Goal: Task Accomplishment & Management: Manage account settings

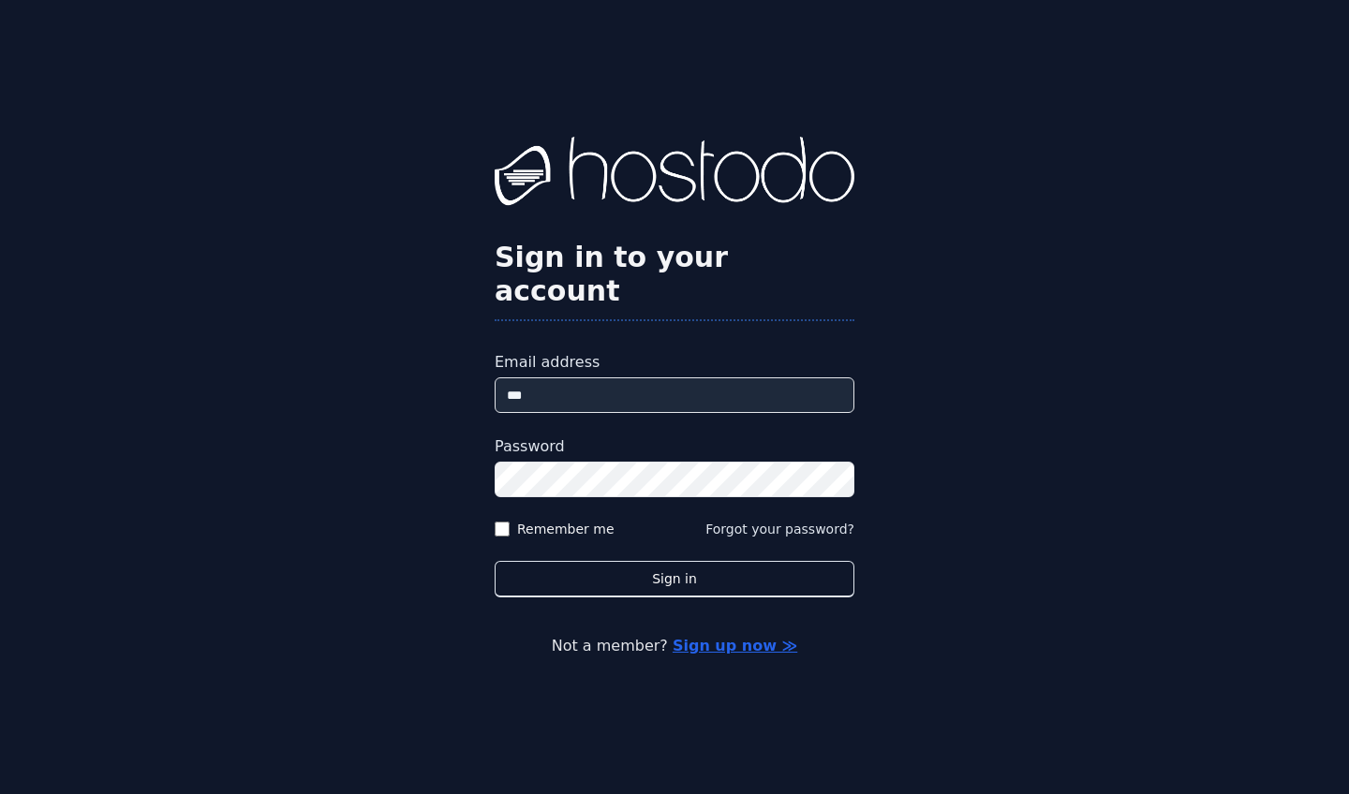
type input "****"
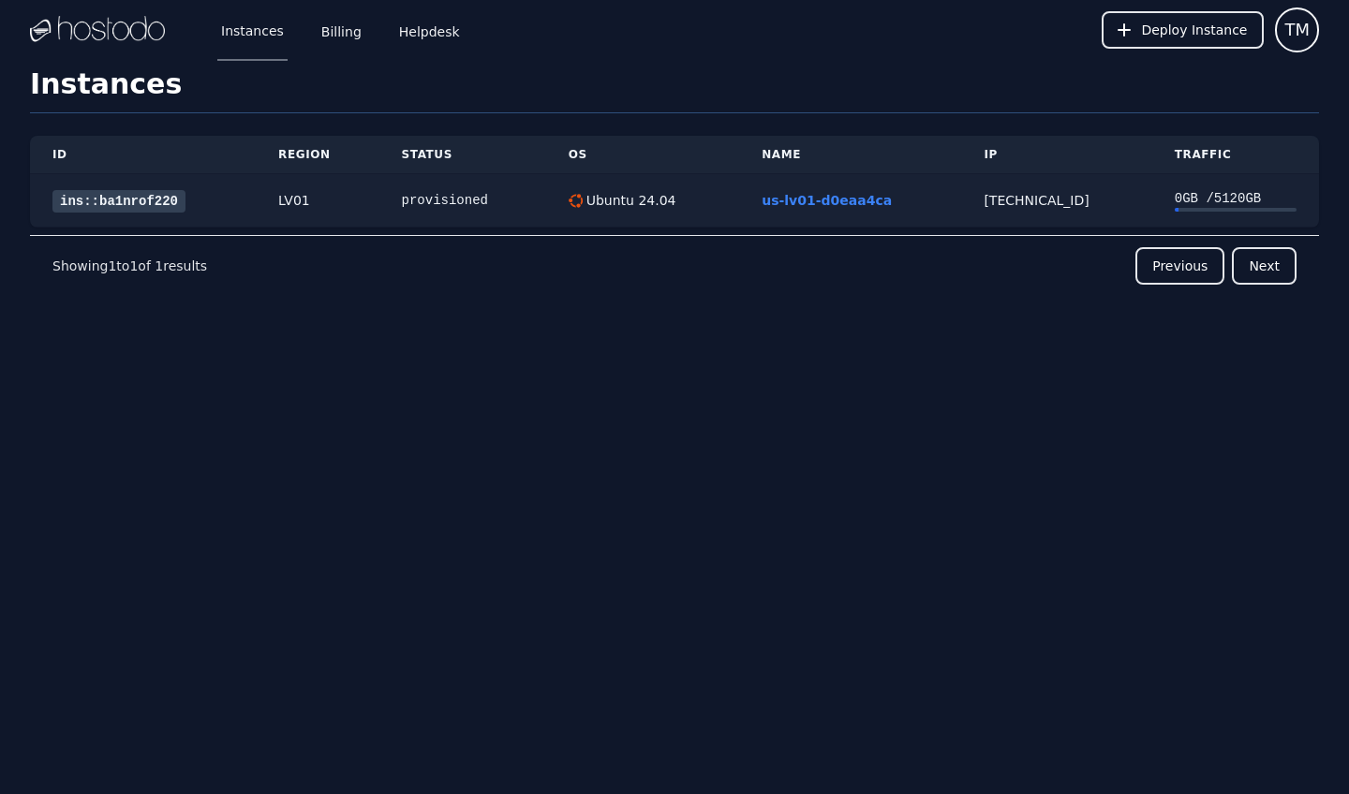
click at [181, 204] on link "ins::ba1nrof220" at bounding box center [118, 201] width 133 height 22
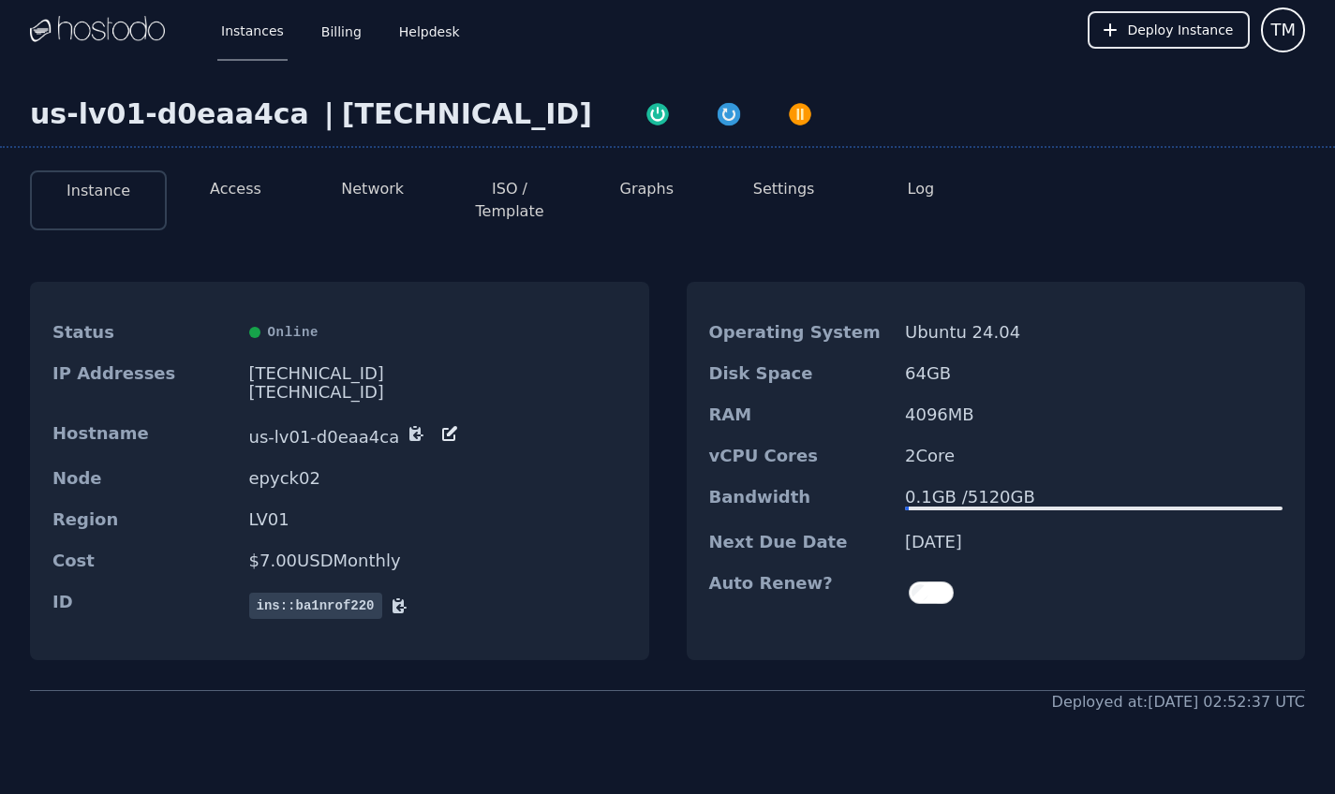
click at [238, 192] on button "Access" at bounding box center [236, 189] width 52 height 22
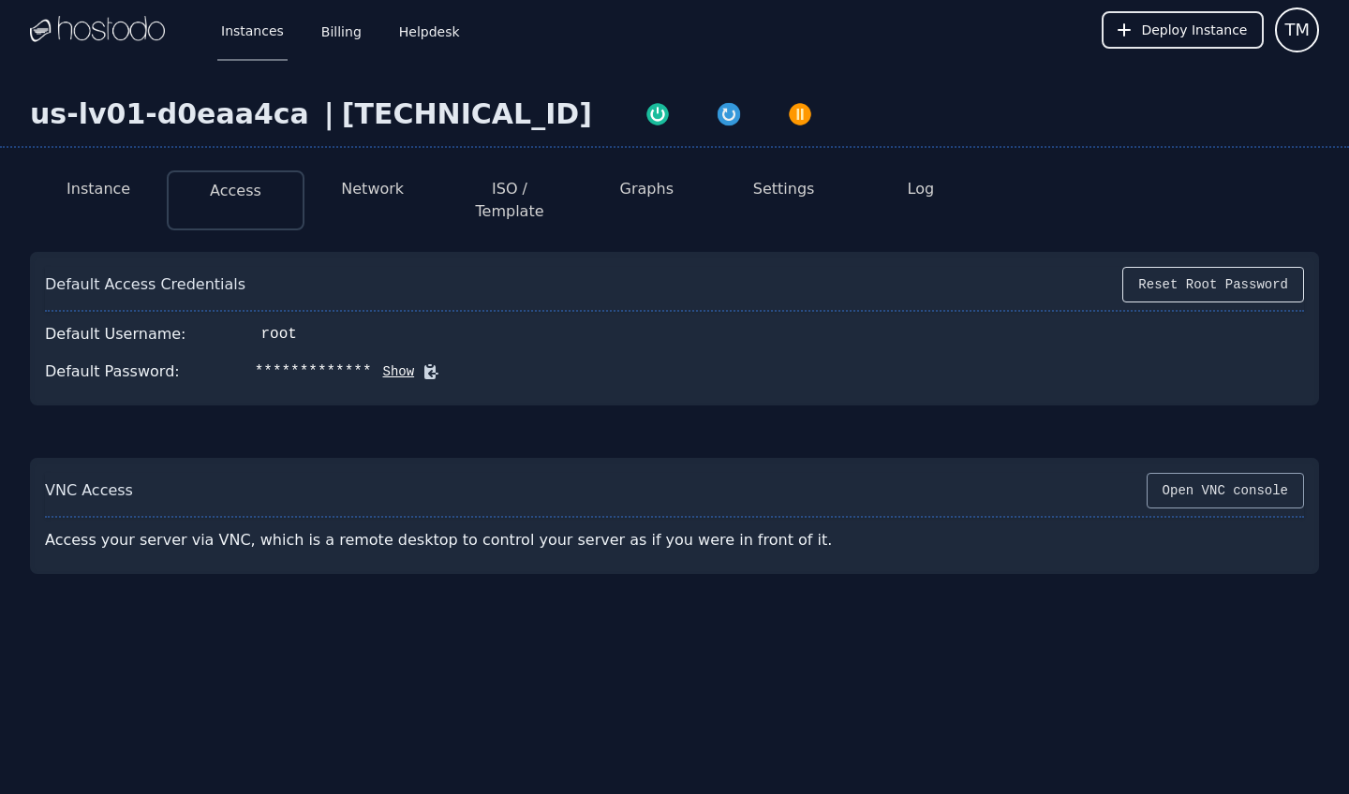
click at [1197, 473] on button "Open VNC console" at bounding box center [1224, 491] width 157 height 36
drag, startPoint x: 273, startPoint y: 521, endPoint x: 483, endPoint y: 522, distance: 210.7
click at [481, 522] on div "Access your server via VNC, which is a remote desktop to control your server as…" at bounding box center [464, 540] width 839 height 37
click at [483, 522] on div "Access your server via VNC, which is a remote desktop to control your server as…" at bounding box center [464, 540] width 839 height 37
click at [1187, 473] on button "Open VNC console" at bounding box center [1224, 491] width 157 height 36
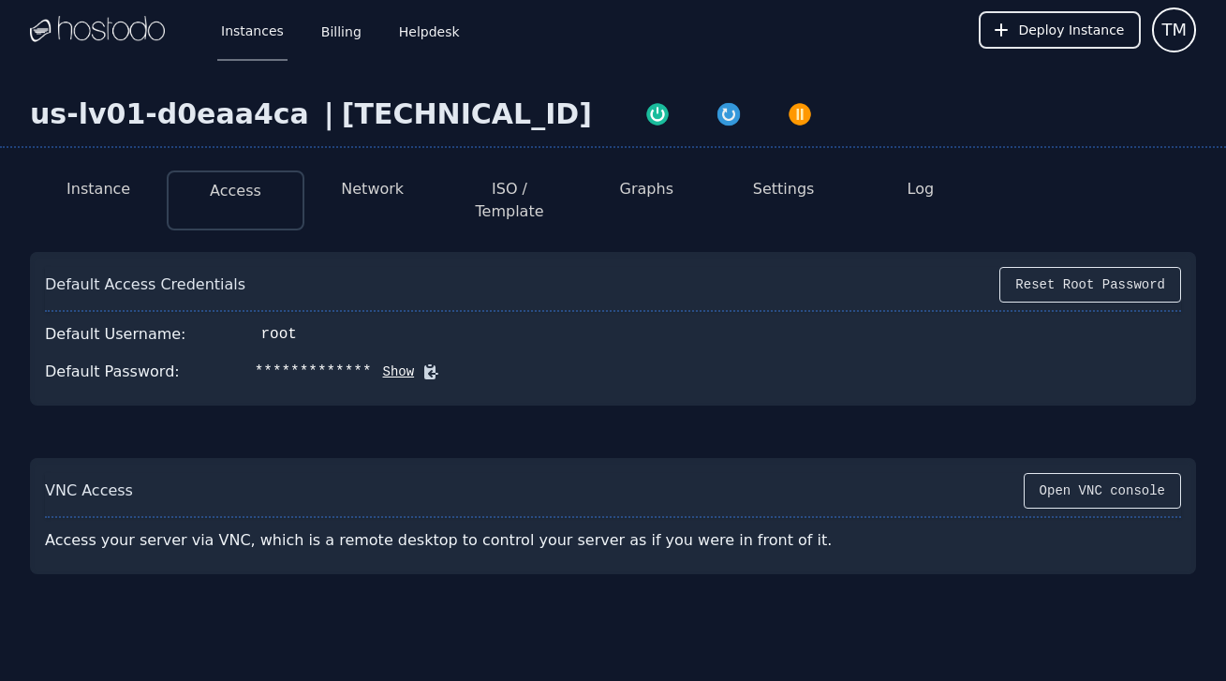
click at [759, 195] on button "Settings" at bounding box center [784, 189] width 62 height 22
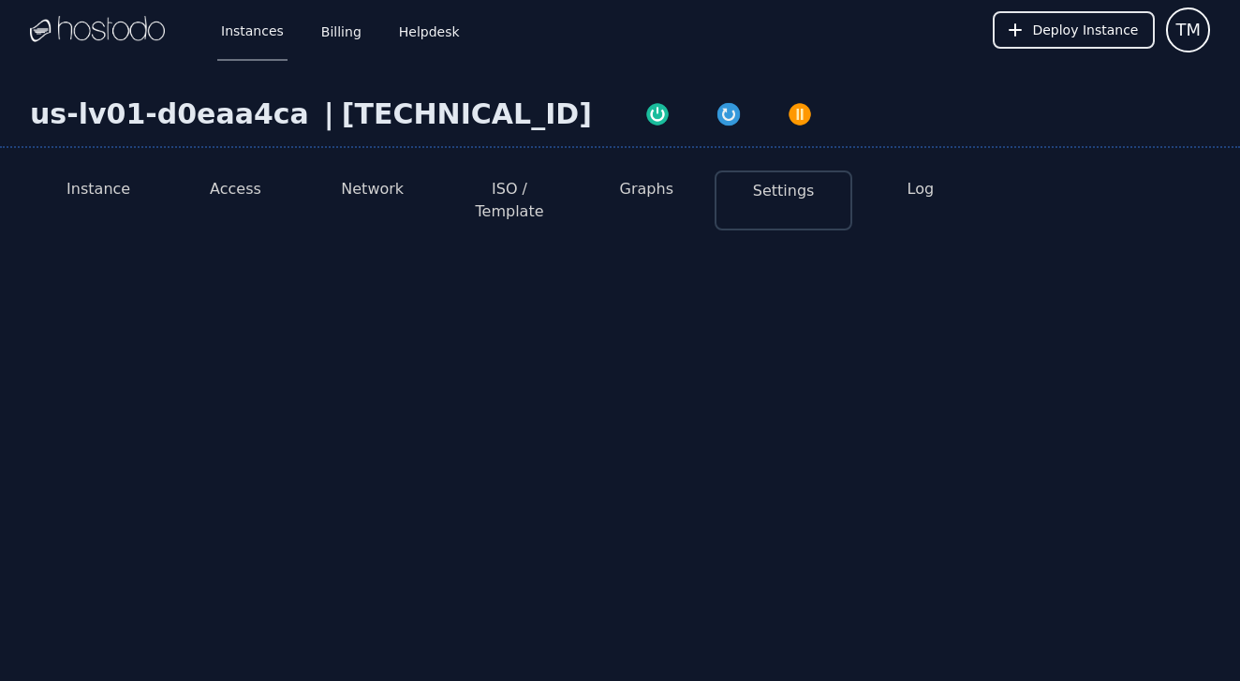
click at [543, 196] on button "ISO / Template" at bounding box center [509, 200] width 107 height 45
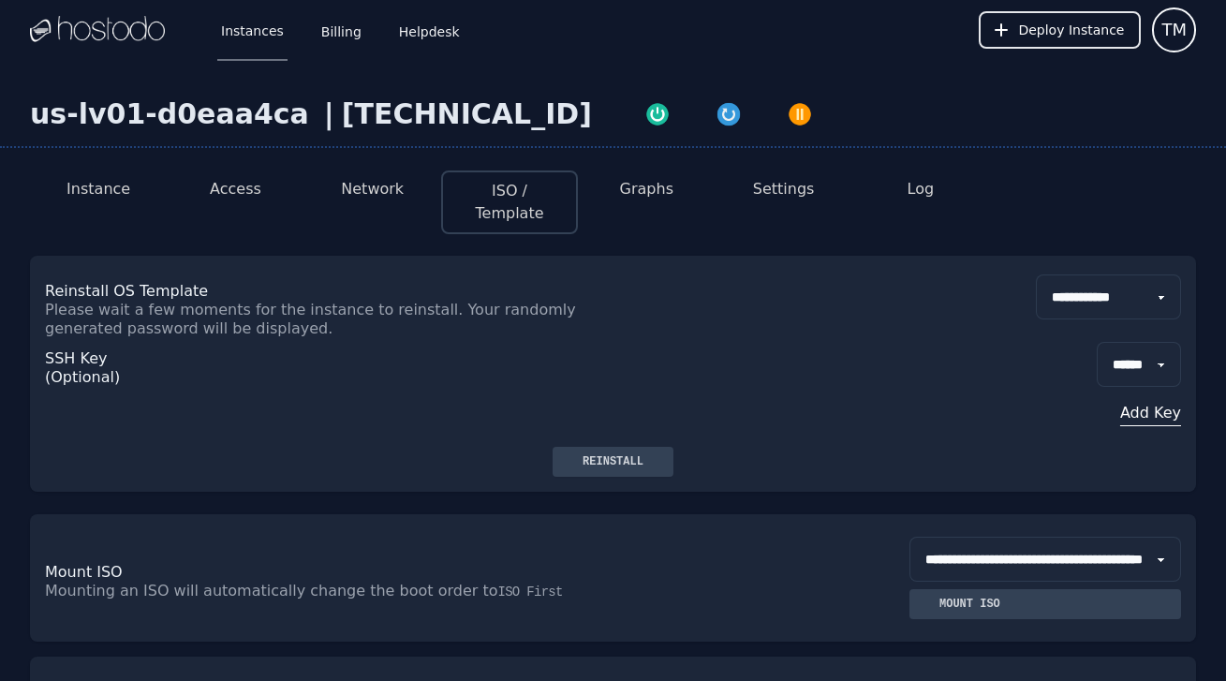
click at [1155, 402] on button "Add Key" at bounding box center [1139, 413] width 84 height 22
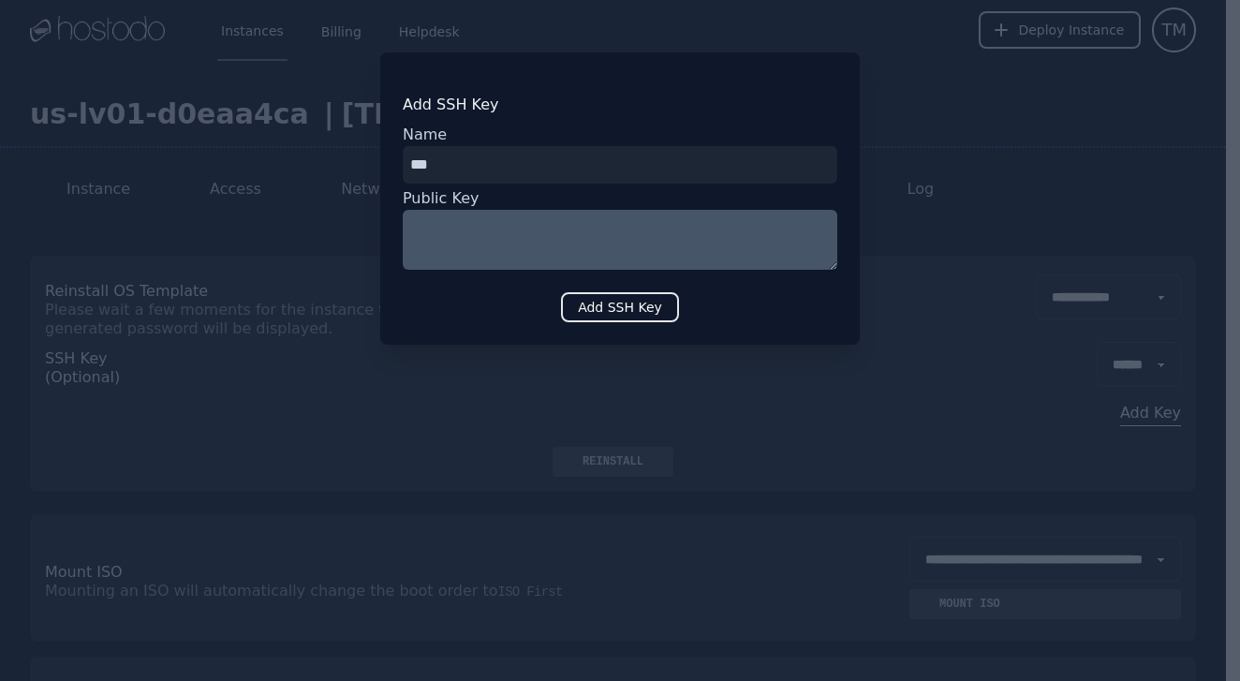
type input "***"
click at [578, 274] on div "Add SSH Key Name Public Key Add SSH Key" at bounding box center [619, 198] width 479 height 292
click at [583, 265] on textarea at bounding box center [620, 240] width 435 height 60
type textarea "**********"
click at [668, 308] on button "Add SSH Key" at bounding box center [620, 307] width 118 height 30
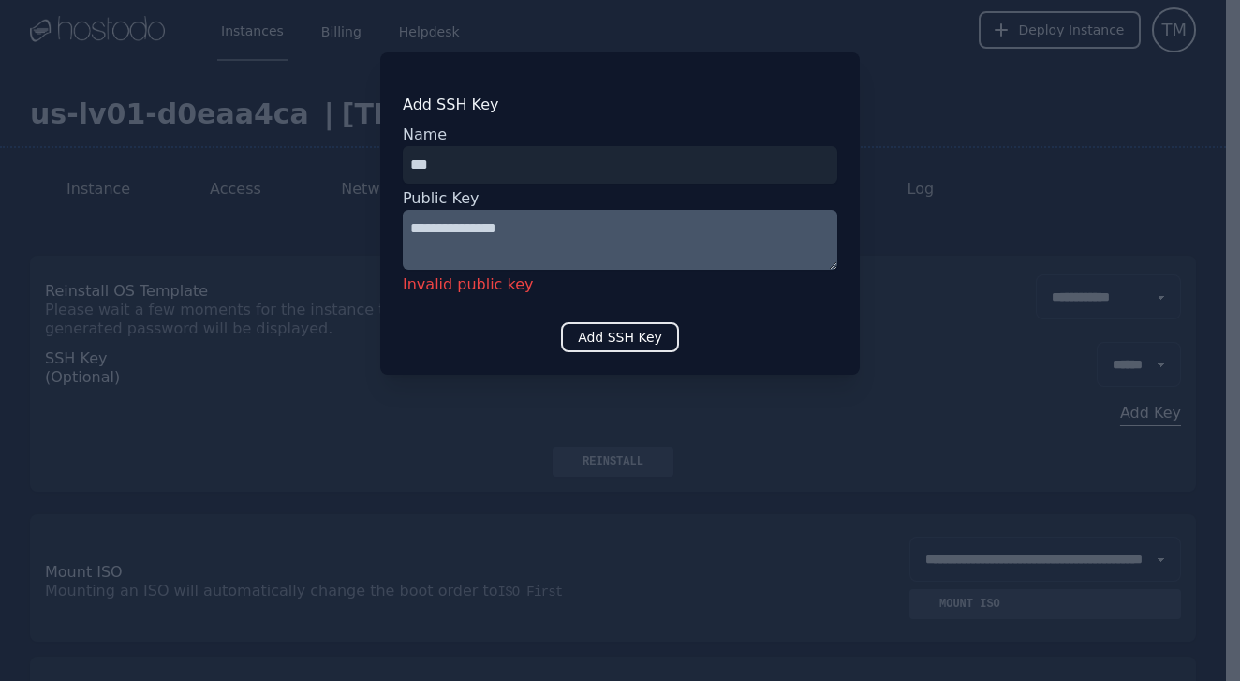
click at [945, 188] on div at bounding box center [620, 340] width 1240 height 681
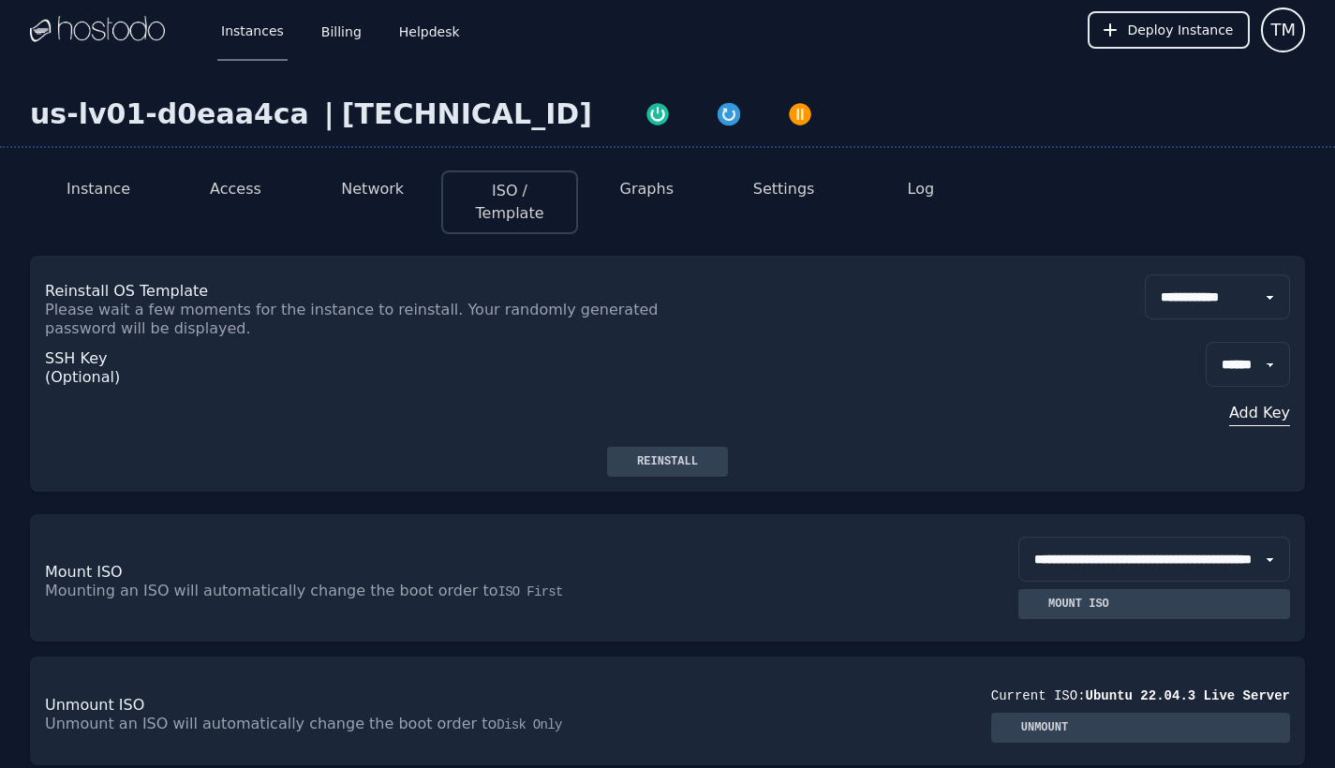
click at [94, 199] on button "Instance" at bounding box center [98, 189] width 64 height 22
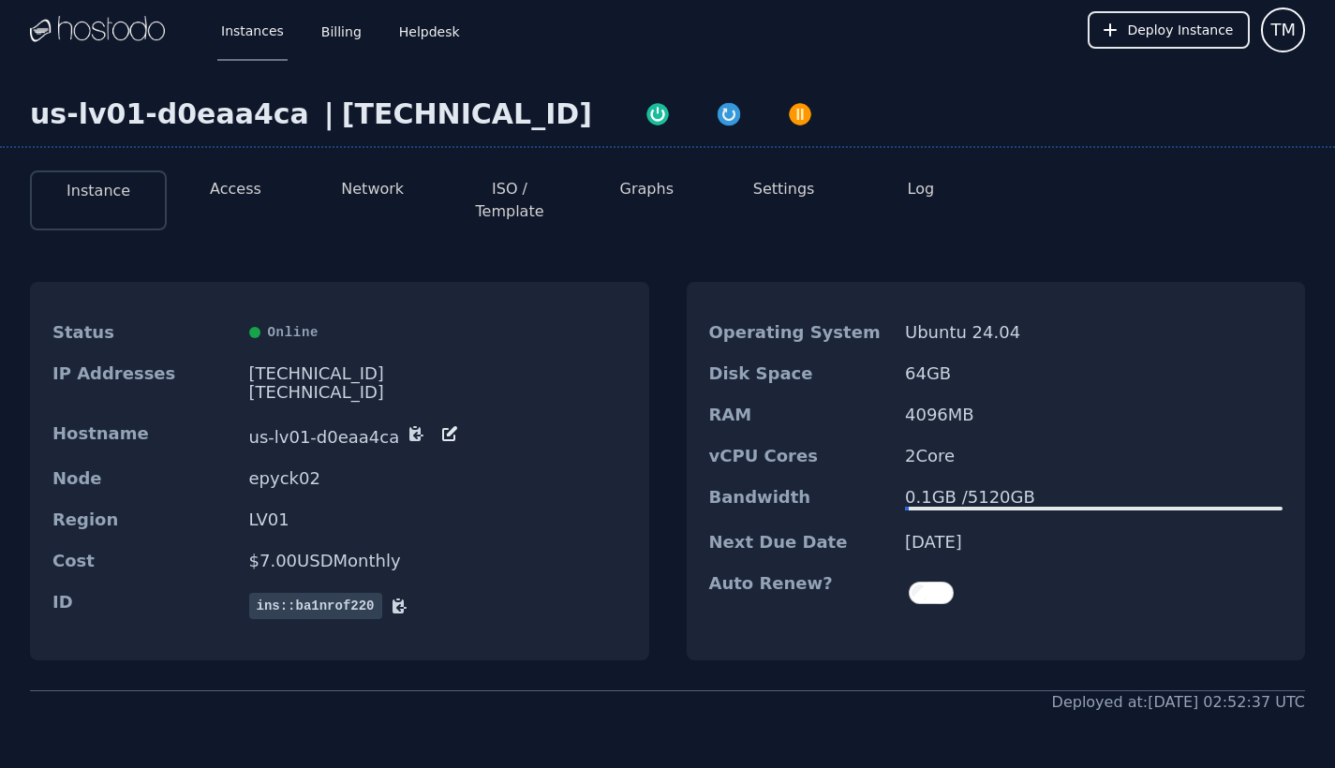
click at [229, 181] on button "Access" at bounding box center [236, 189] width 52 height 22
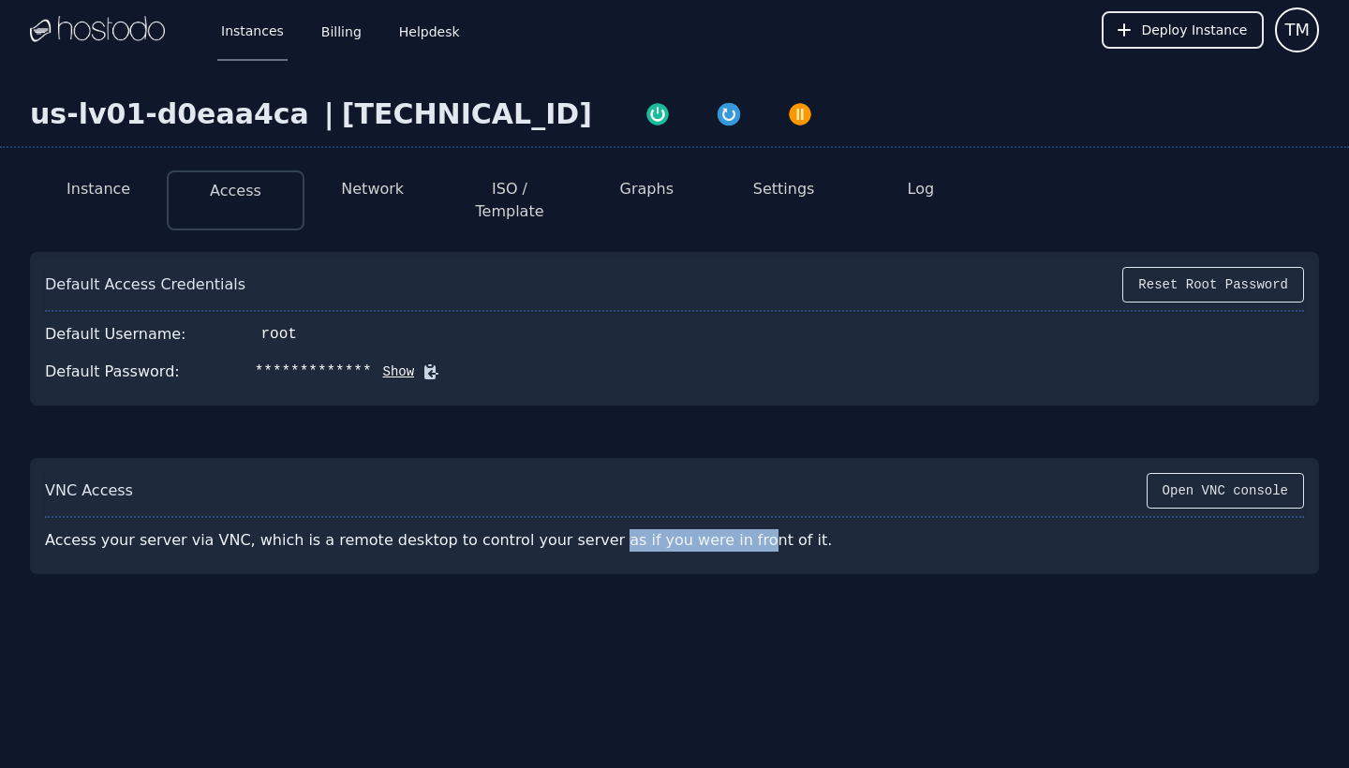
drag, startPoint x: 637, startPoint y: 528, endPoint x: 702, endPoint y: 528, distance: 65.6
click at [702, 528] on div "Access your server via VNC, which is a remote desktop to control your server as…" at bounding box center [464, 540] width 839 height 37
click at [703, 528] on div "Access your server via VNC, which is a remote desktop to control your server as…" at bounding box center [464, 540] width 839 height 37
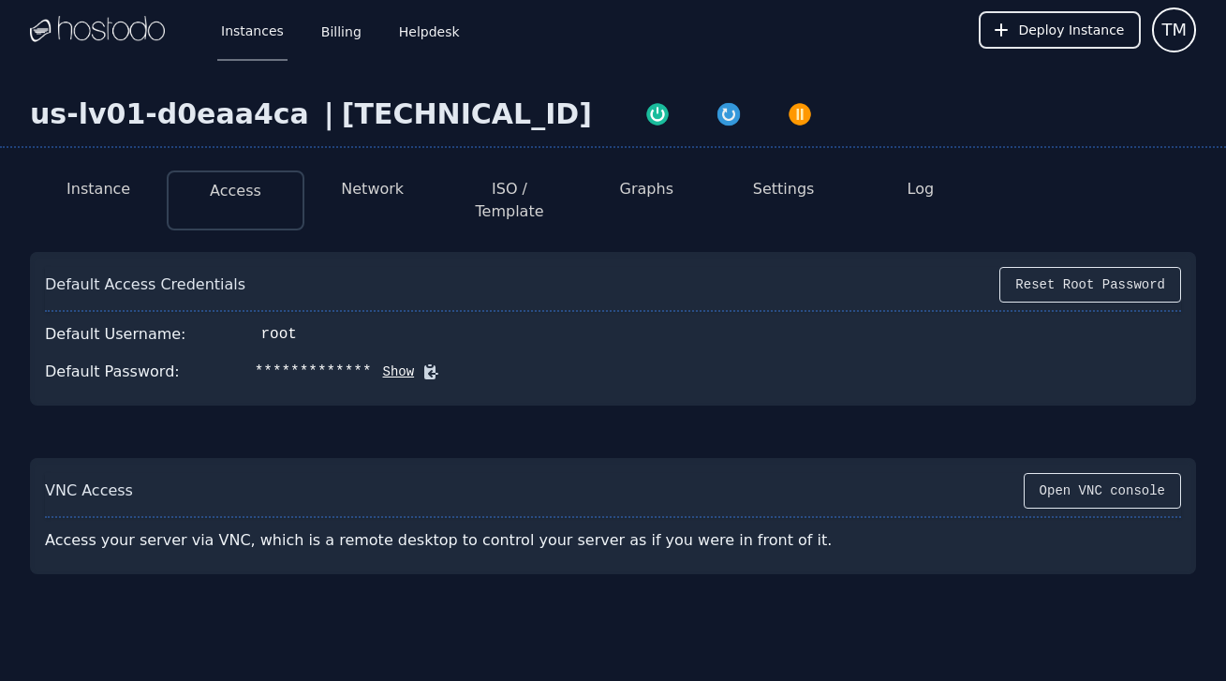
click at [400, 362] on button "Show" at bounding box center [393, 371] width 43 height 19
click at [421, 362] on button "Hide" at bounding box center [419, 371] width 43 height 19
click at [392, 362] on button "Show" at bounding box center [393, 371] width 43 height 19
click at [789, 191] on button "Settings" at bounding box center [784, 189] width 62 height 22
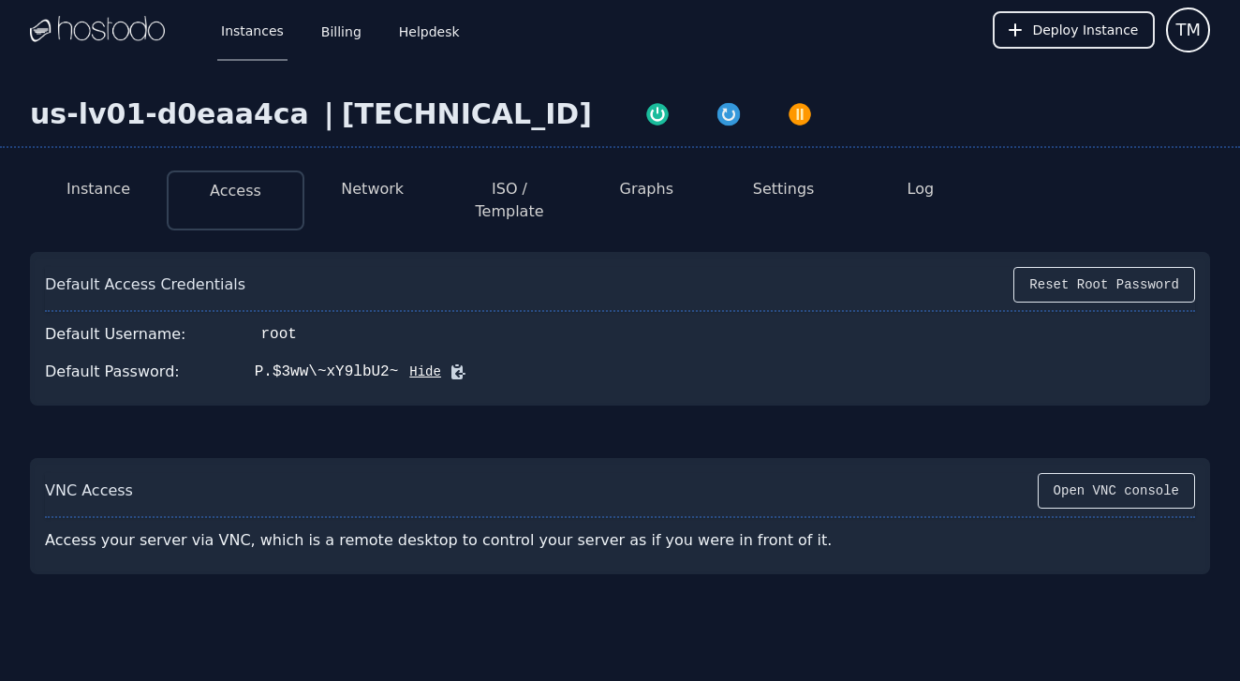
select select "***"
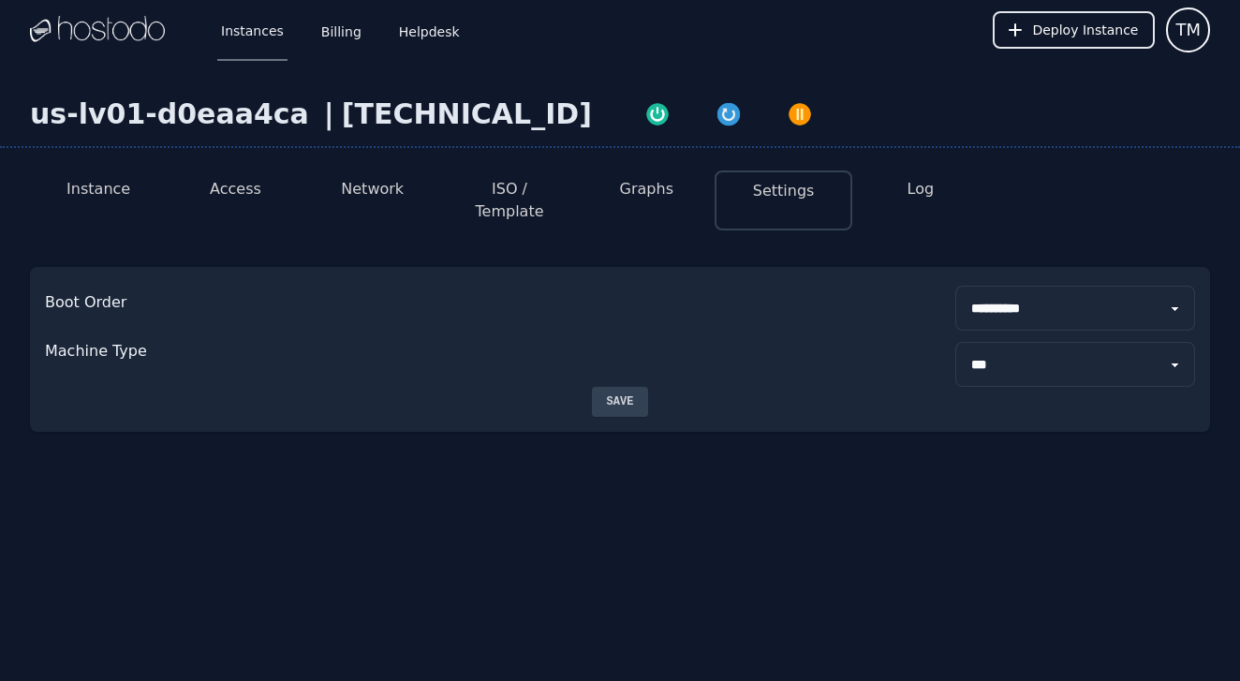
click at [916, 199] on button "Log" at bounding box center [920, 189] width 27 height 22
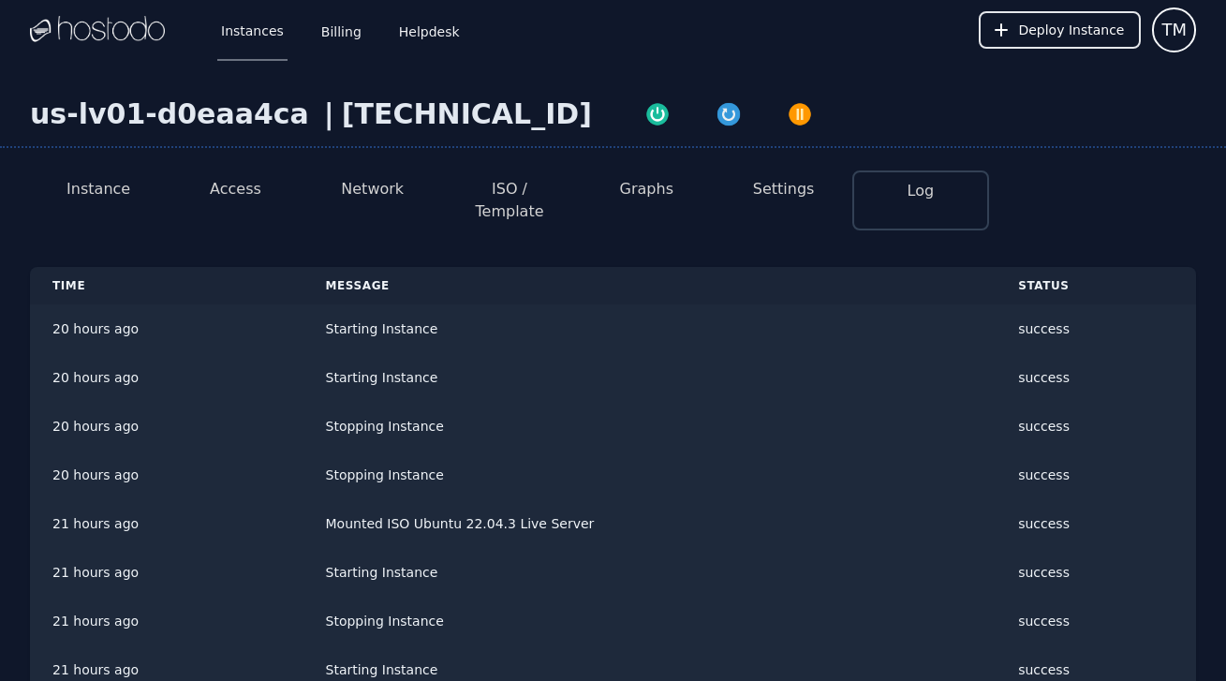
click at [125, 193] on button "Instance" at bounding box center [98, 189] width 64 height 22
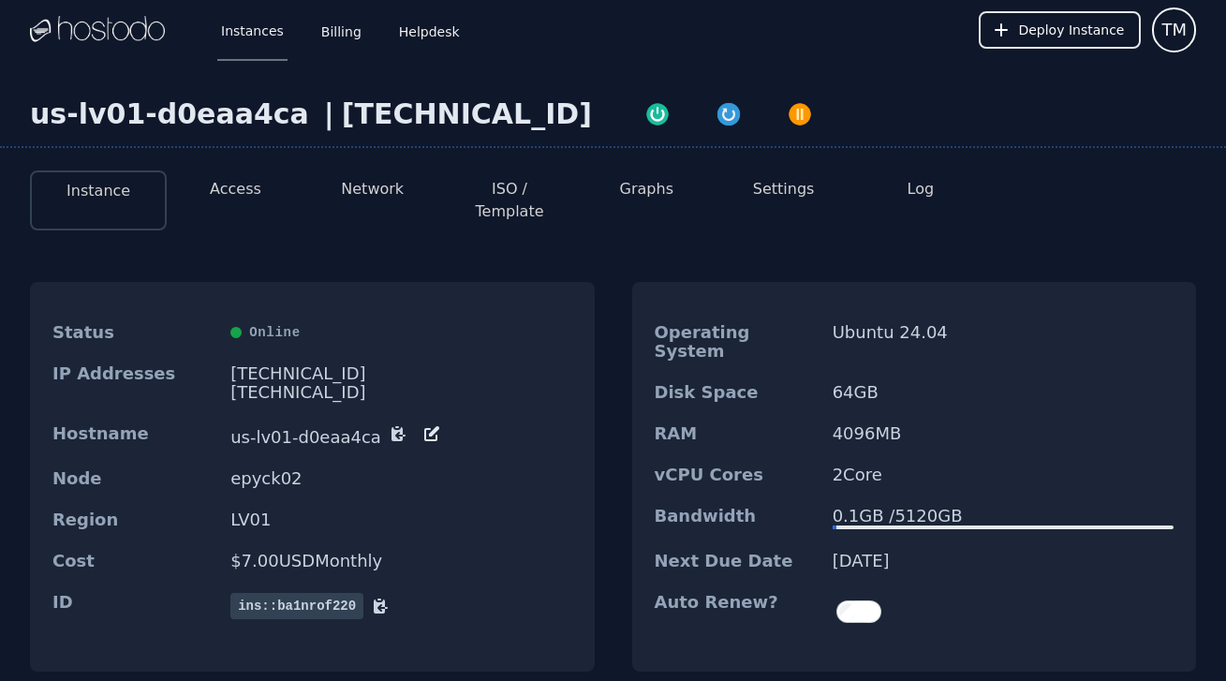
click at [202, 183] on li "Access" at bounding box center [235, 200] width 137 height 60
click at [219, 190] on button "Access" at bounding box center [236, 189] width 52 height 22
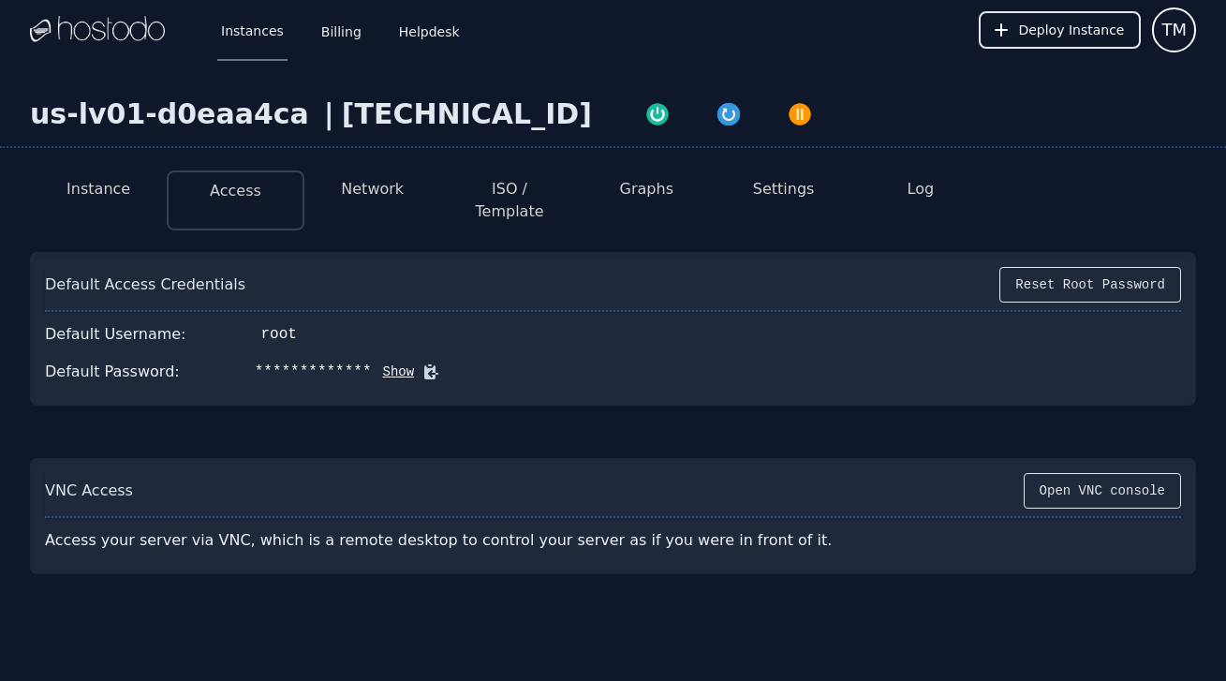
click at [364, 204] on li "Network" at bounding box center [372, 200] width 137 height 60
click at [369, 199] on button "Network" at bounding box center [372, 189] width 63 height 22
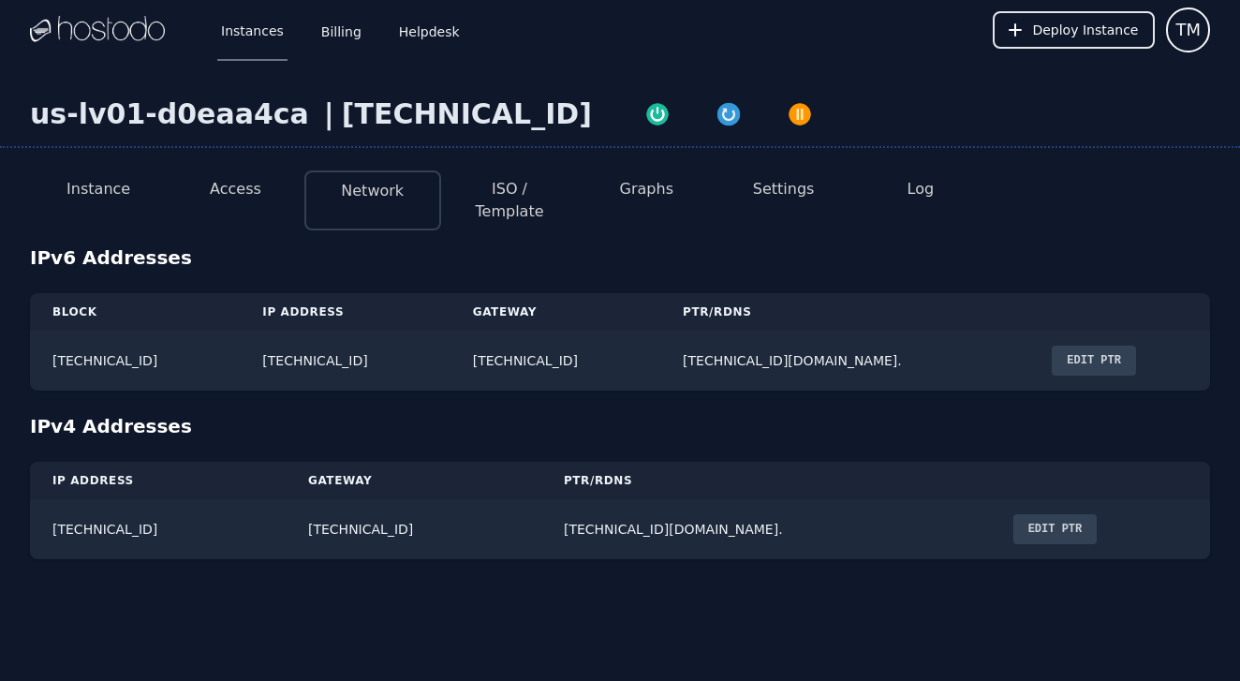
click at [527, 188] on button "ISO / Template" at bounding box center [509, 200] width 107 height 45
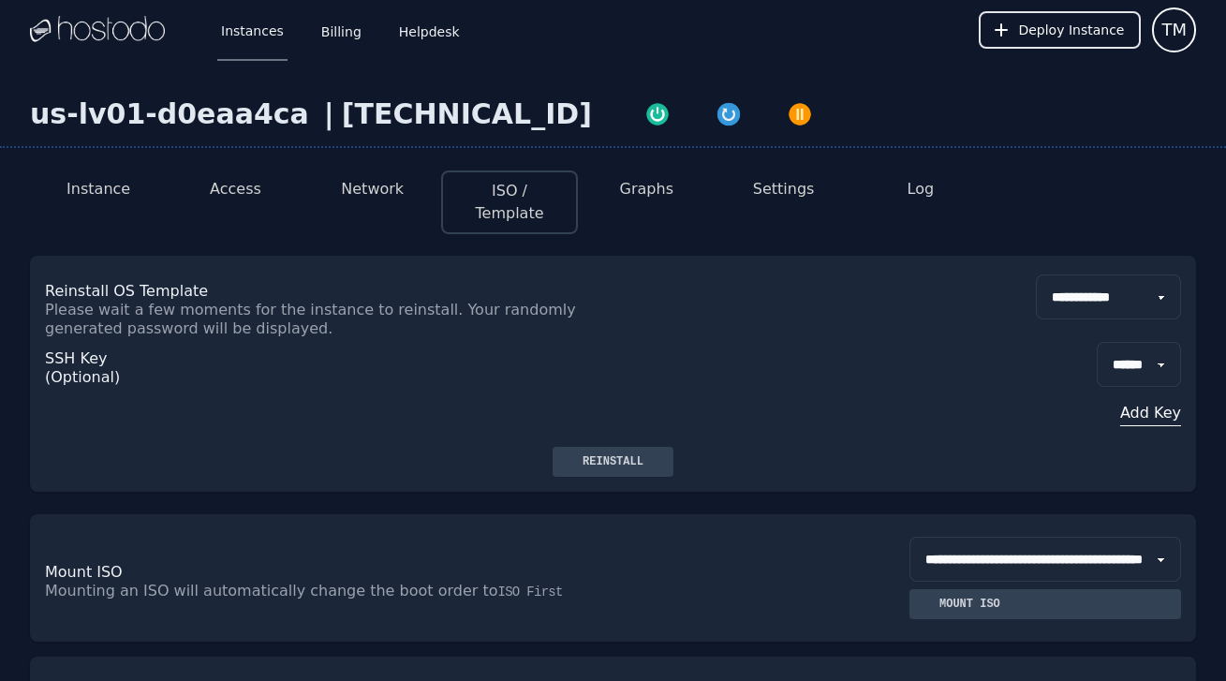
click at [951, 360] on div "SSH Key (Optional) ****** Add Key" at bounding box center [613, 392] width 1136 height 109
click at [635, 454] on div "Reinstall" at bounding box center [613, 461] width 91 height 15
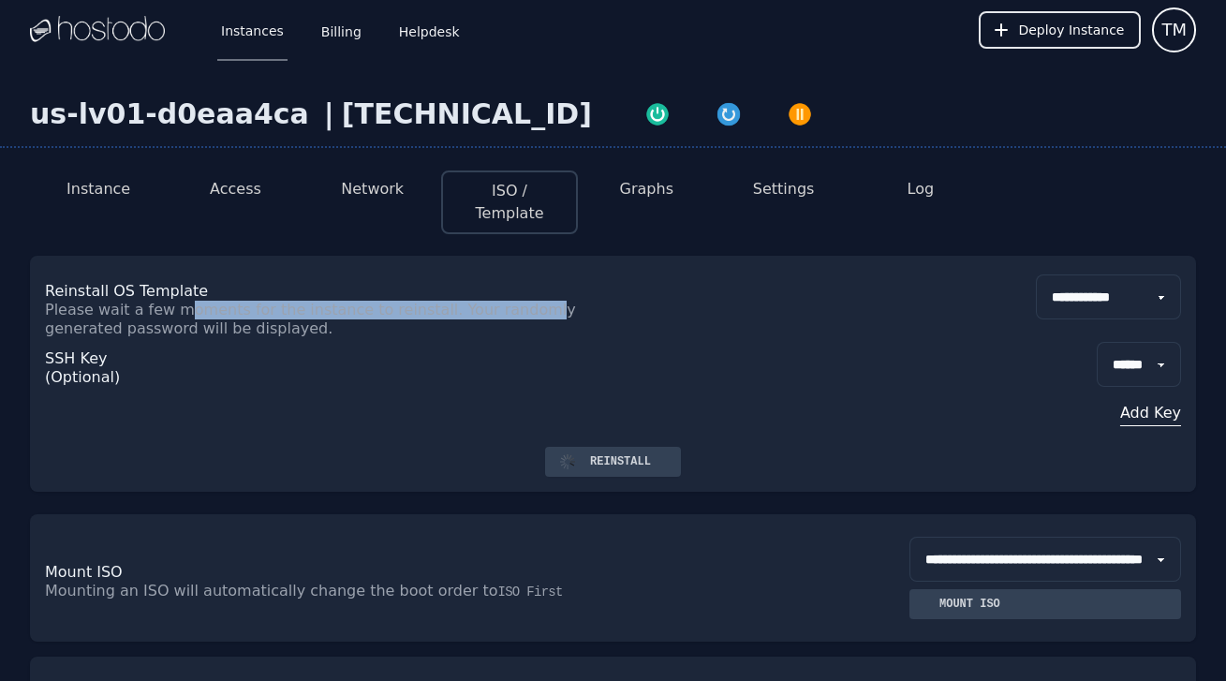
drag, startPoint x: 214, startPoint y: 288, endPoint x: 516, endPoint y: 287, distance: 302.5
click at [515, 301] on p "Please wait a few moments for the instance to reinstall. Your randomly generate…" at bounding box center [329, 319] width 568 height 37
click at [516, 301] on p "Please wait a few moments for the instance to reinstall. Your randomly generate…" at bounding box center [329, 319] width 568 height 37
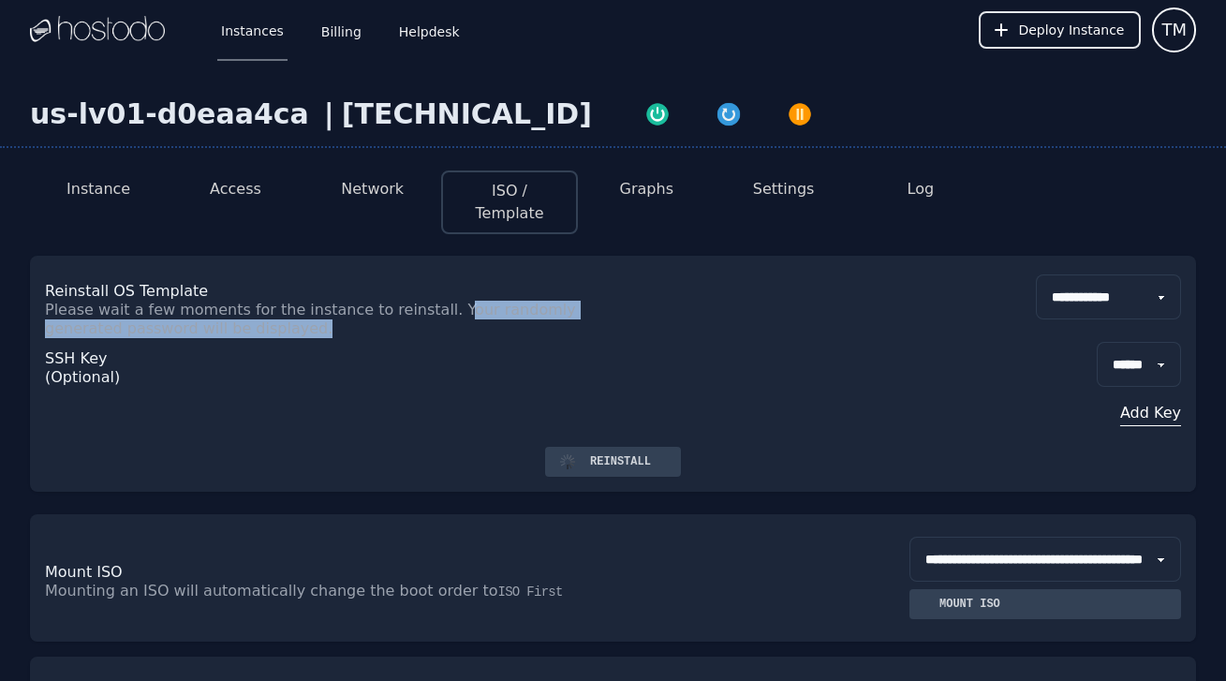
drag, startPoint x: 590, startPoint y: 288, endPoint x: 617, endPoint y: 288, distance: 27.2
click at [617, 288] on div "**********" at bounding box center [613, 306] width 1136 height 64
click at [349, 311] on p "Please wait a few moments for the instance to reinstall. Your randomly generate…" at bounding box center [329, 319] width 568 height 37
click at [214, 301] on p "Please wait a few moments for the instance to reinstall. Your randomly generate…" at bounding box center [329, 319] width 568 height 37
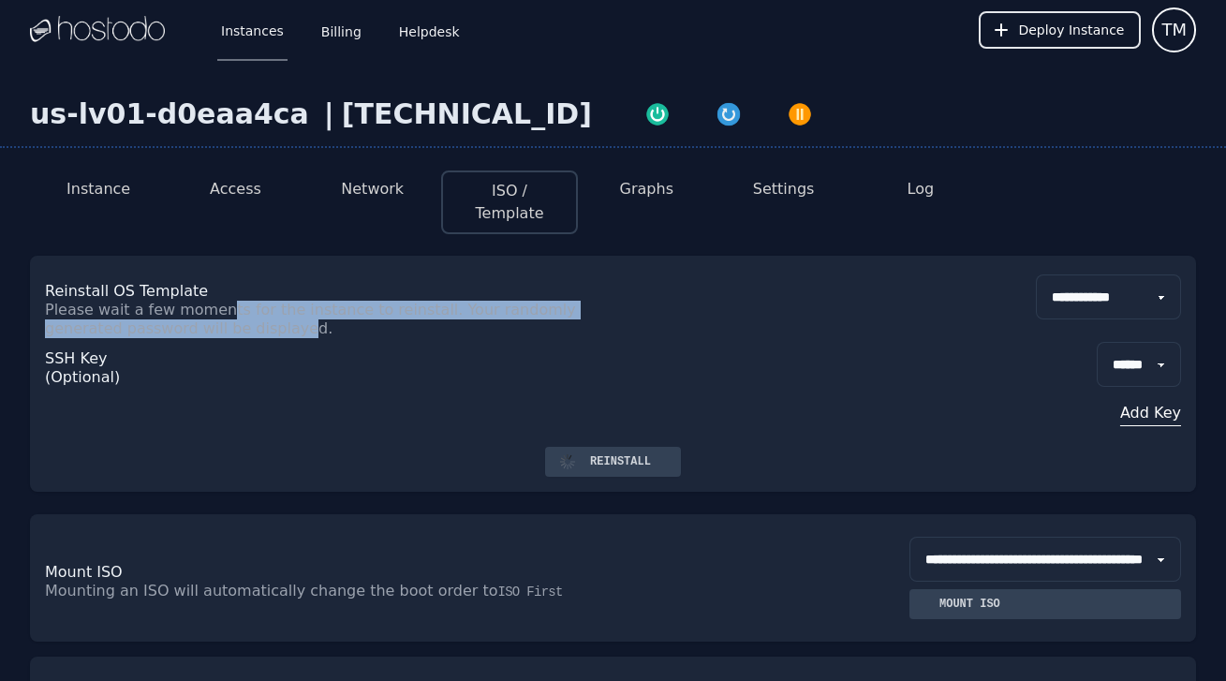
click at [214, 302] on p "Please wait a few moments for the instance to reinstall. Your randomly generate…" at bounding box center [329, 319] width 568 height 37
drag, startPoint x: 214, startPoint y: 291, endPoint x: 216, endPoint y: 302, distance: 11.6
click at [216, 302] on p "Please wait a few moments for the instance to reinstall. Your randomly generate…" at bounding box center [329, 319] width 568 height 37
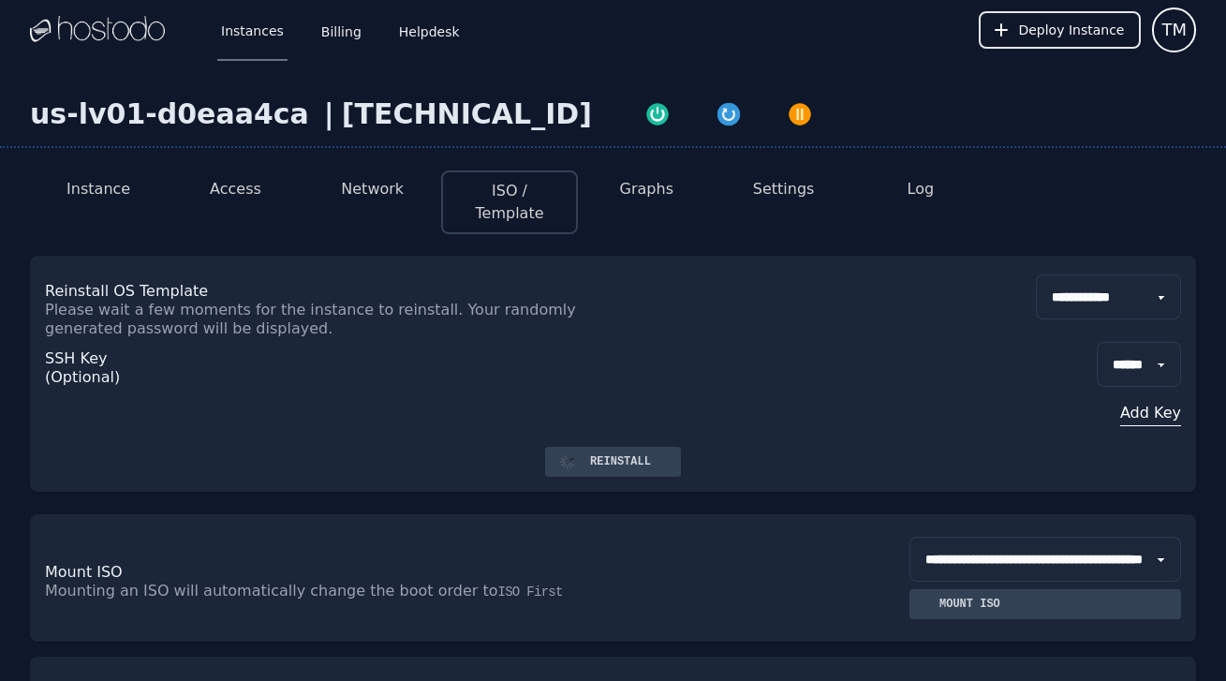
click at [216, 302] on p "Please wait a few moments for the instance to reinstall. Your randomly generate…" at bounding box center [329, 319] width 568 height 37
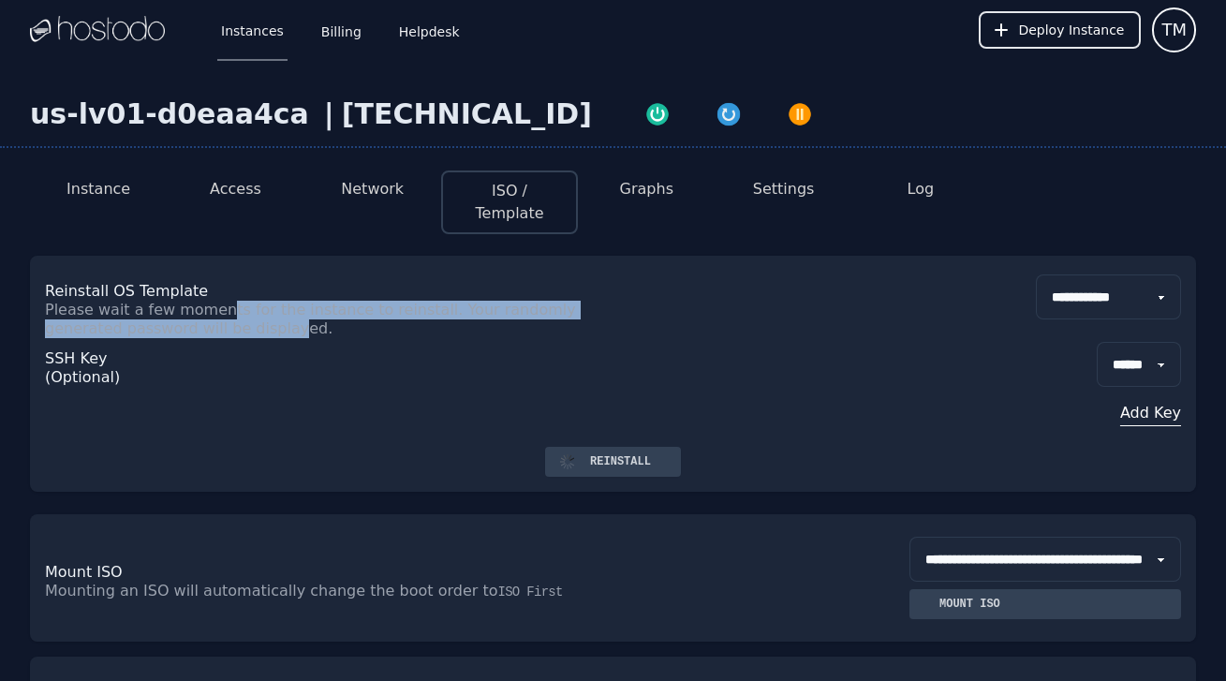
drag, startPoint x: 213, startPoint y: 291, endPoint x: 211, endPoint y: 305, distance: 14.2
click at [211, 305] on p "Please wait a few moments for the instance to reinstall. Your randomly generate…" at bounding box center [329, 319] width 568 height 37
drag, startPoint x: 209, startPoint y: 291, endPoint x: 207, endPoint y: 306, distance: 15.1
click at [207, 306] on p "Please wait a few moments for the instance to reinstall. Your randomly generate…" at bounding box center [329, 319] width 568 height 37
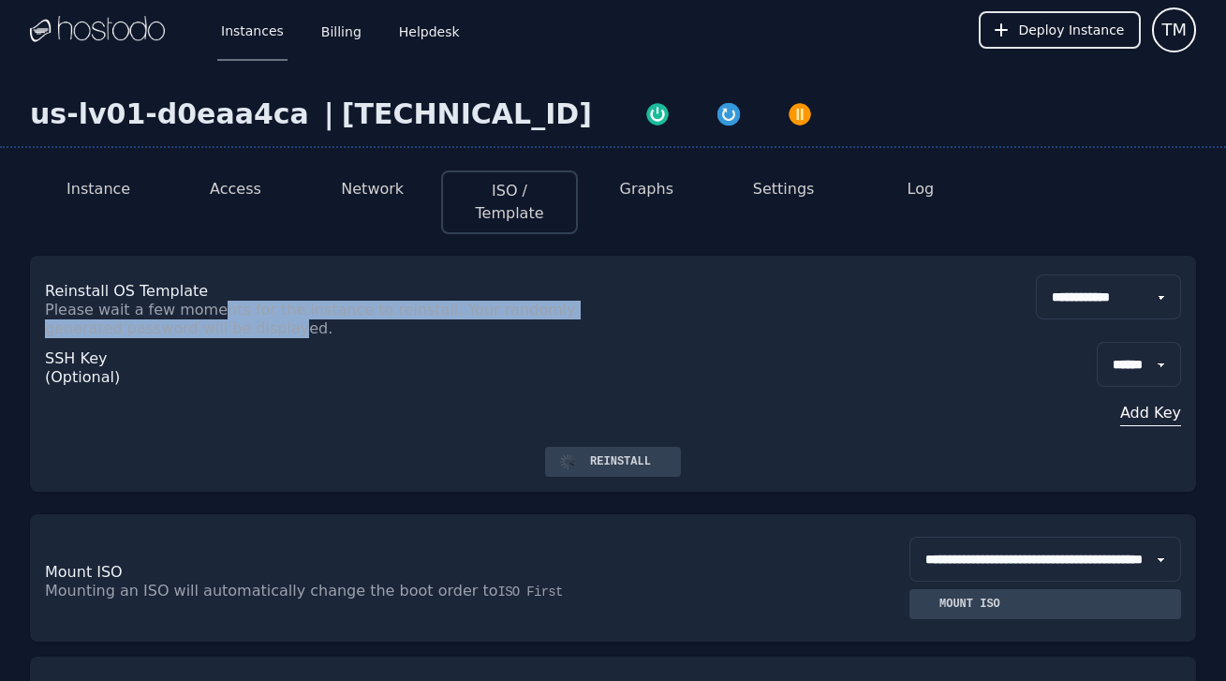
click at [207, 306] on p "Please wait a few moments for the instance to reinstall. Your randomly generate…" at bounding box center [329, 319] width 568 height 37
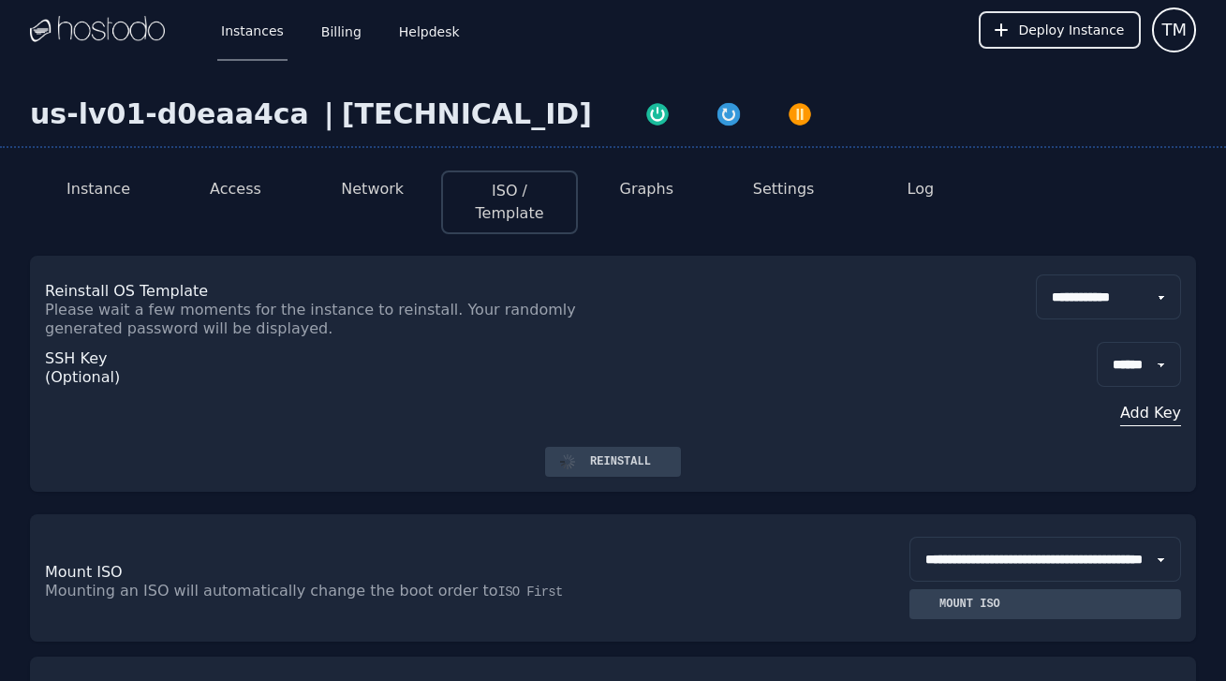
click at [628, 454] on div "Reinstall" at bounding box center [620, 461] width 91 height 15
click at [1145, 402] on button "Add Key" at bounding box center [1139, 413] width 84 height 22
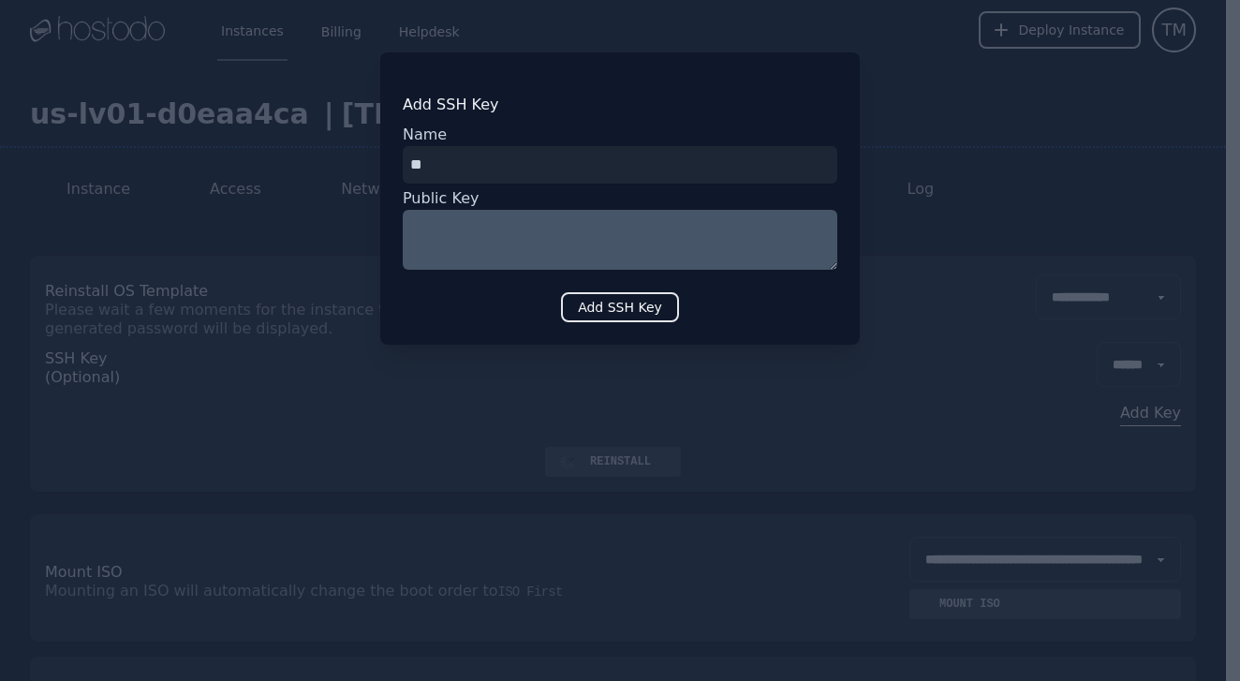
type input "*"
type input "******"
click at [606, 228] on textarea at bounding box center [620, 240] width 435 height 60
paste textarea "**********"
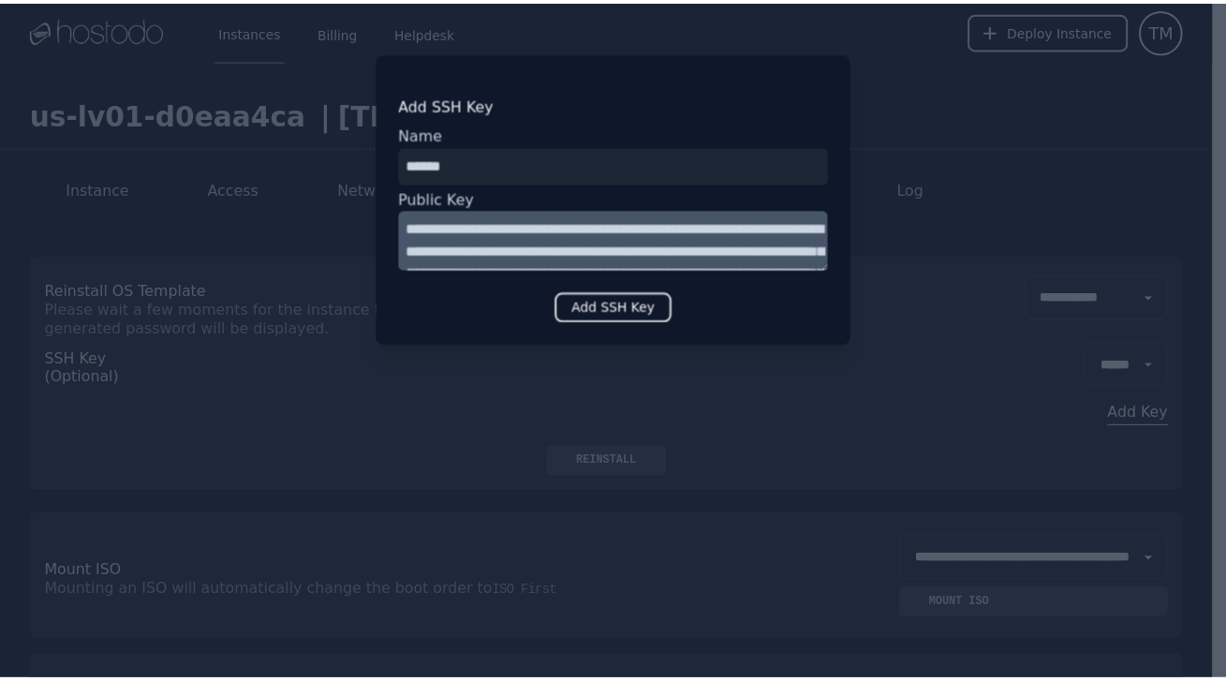
scroll to position [337, 0]
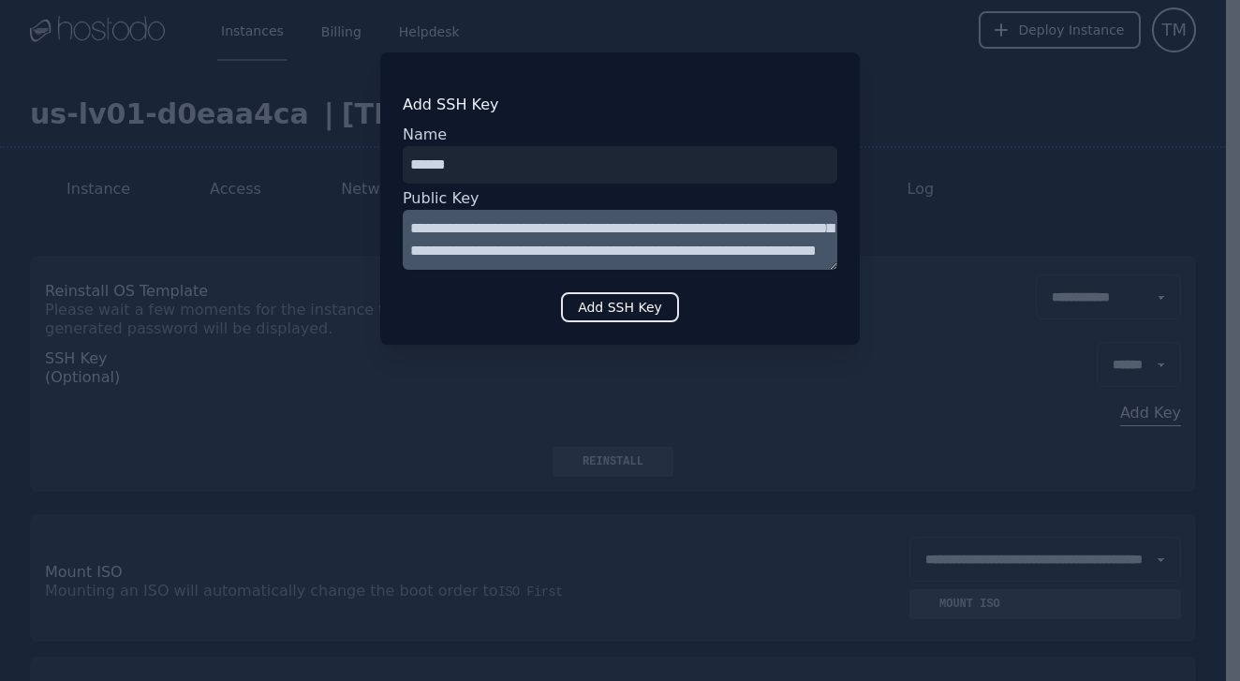
type textarea "**********"
click at [628, 308] on button "Add SSH Key" at bounding box center [620, 307] width 118 height 30
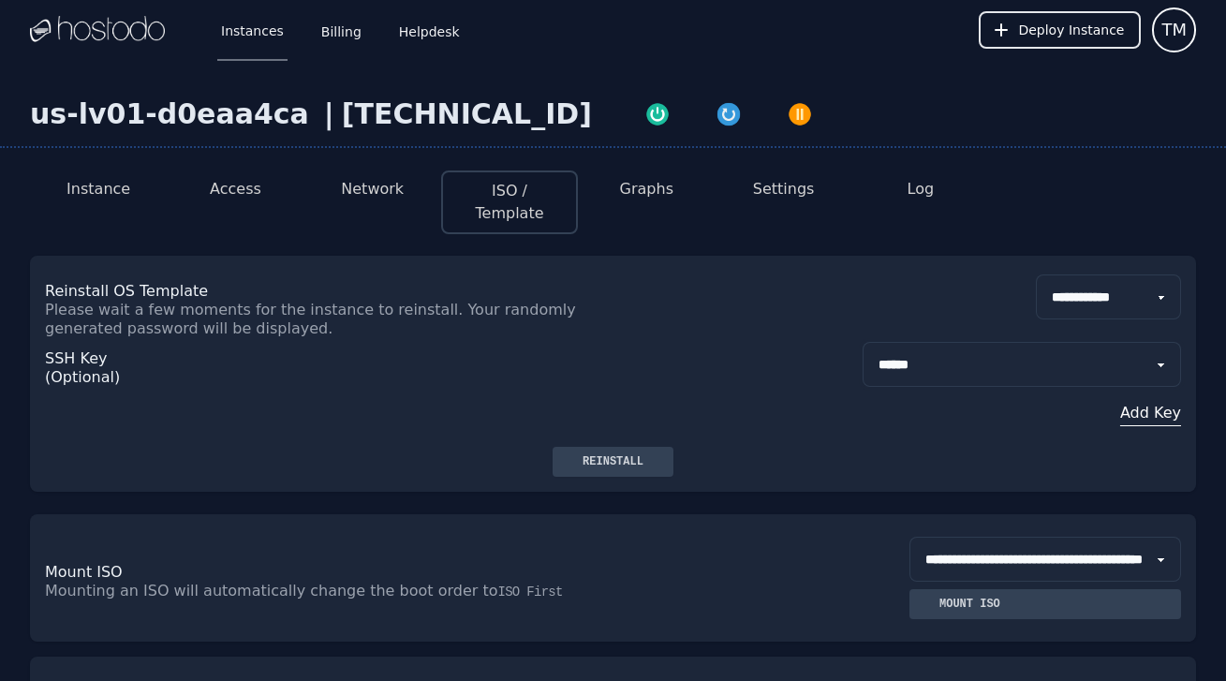
select select "***"
click at [708, 356] on div "**********" at bounding box center [613, 392] width 1136 height 109
click at [691, 338] on div "**********" at bounding box center [613, 392] width 1136 height 109
click at [125, 196] on button "Instance" at bounding box center [98, 189] width 64 height 22
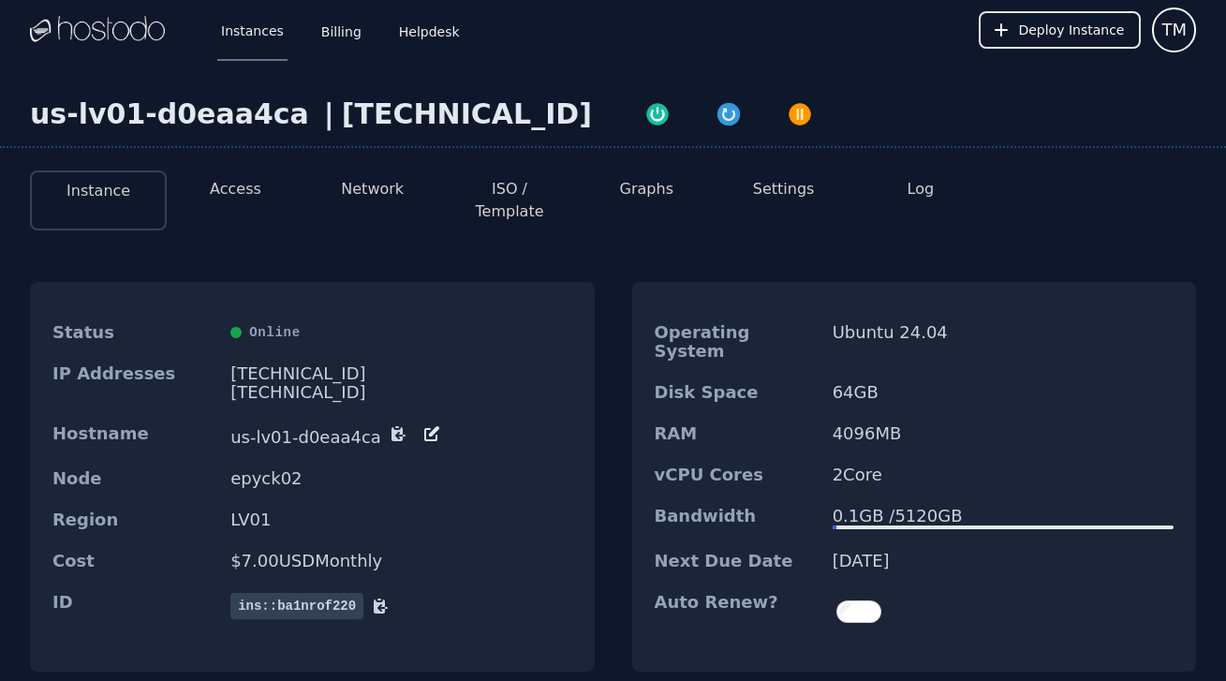
click at [235, 183] on button "Access" at bounding box center [236, 189] width 52 height 22
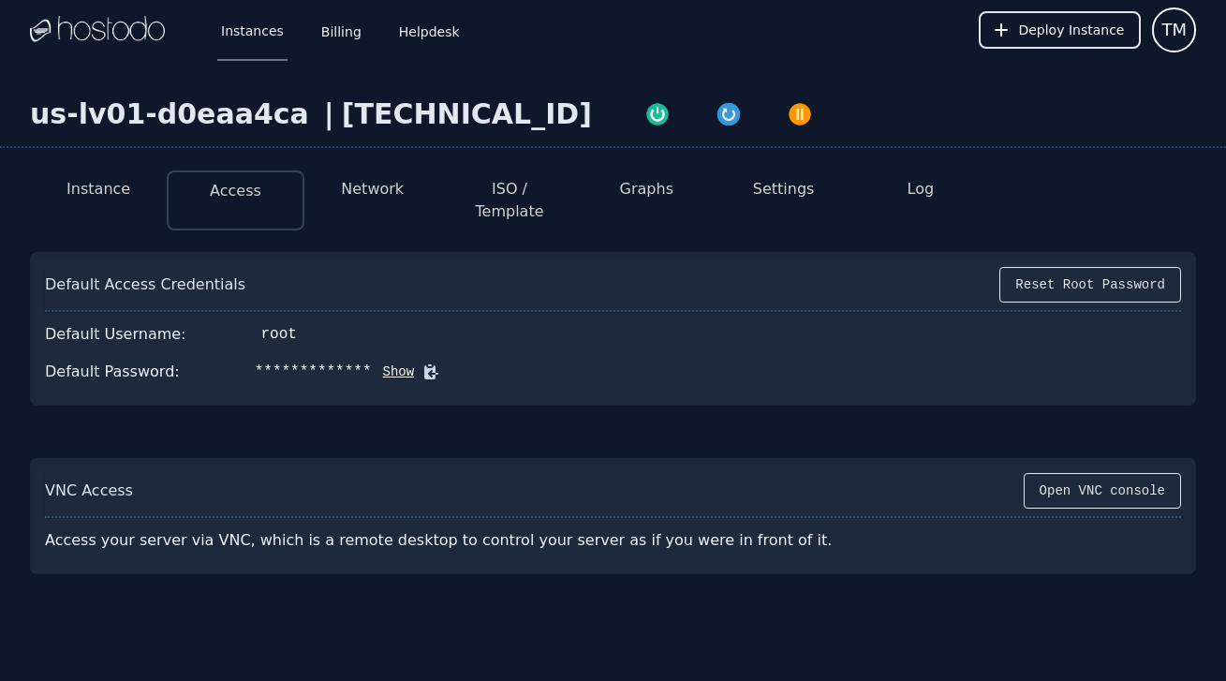
click at [374, 362] on button "Show" at bounding box center [393, 371] width 43 height 19
click at [374, 206] on li "Network" at bounding box center [372, 200] width 137 height 60
click at [378, 193] on button "Network" at bounding box center [372, 189] width 63 height 22
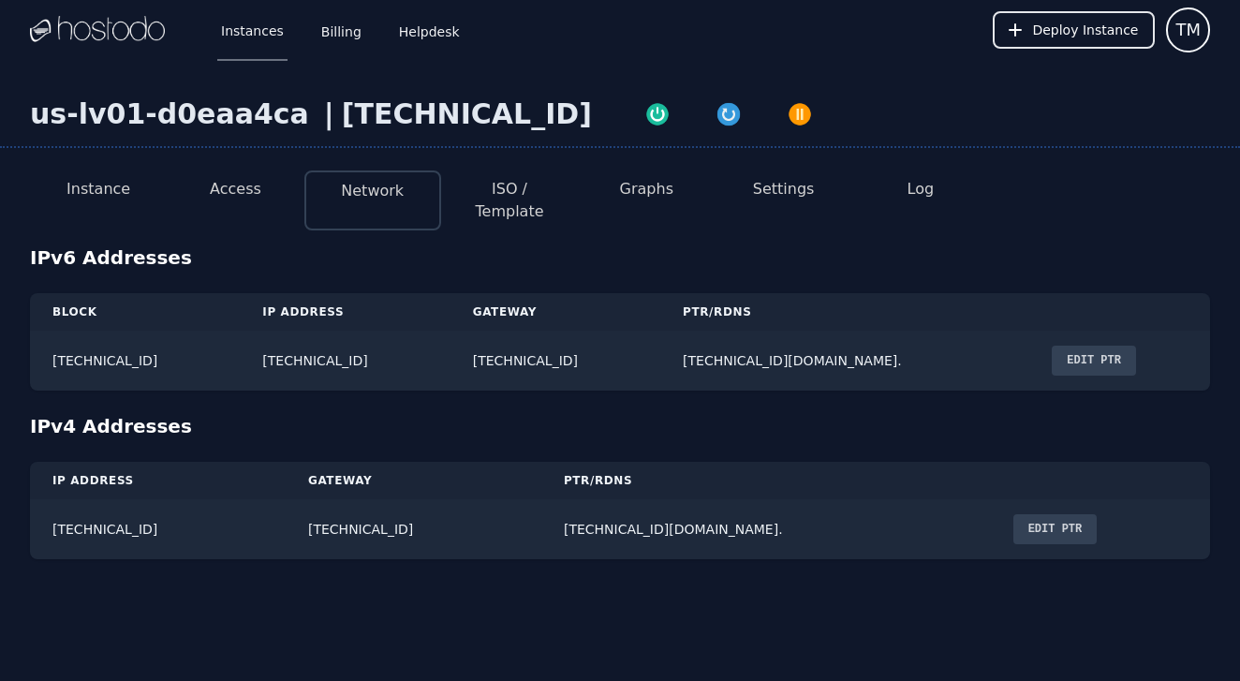
click at [511, 195] on button "ISO / Template" at bounding box center [509, 200] width 107 height 45
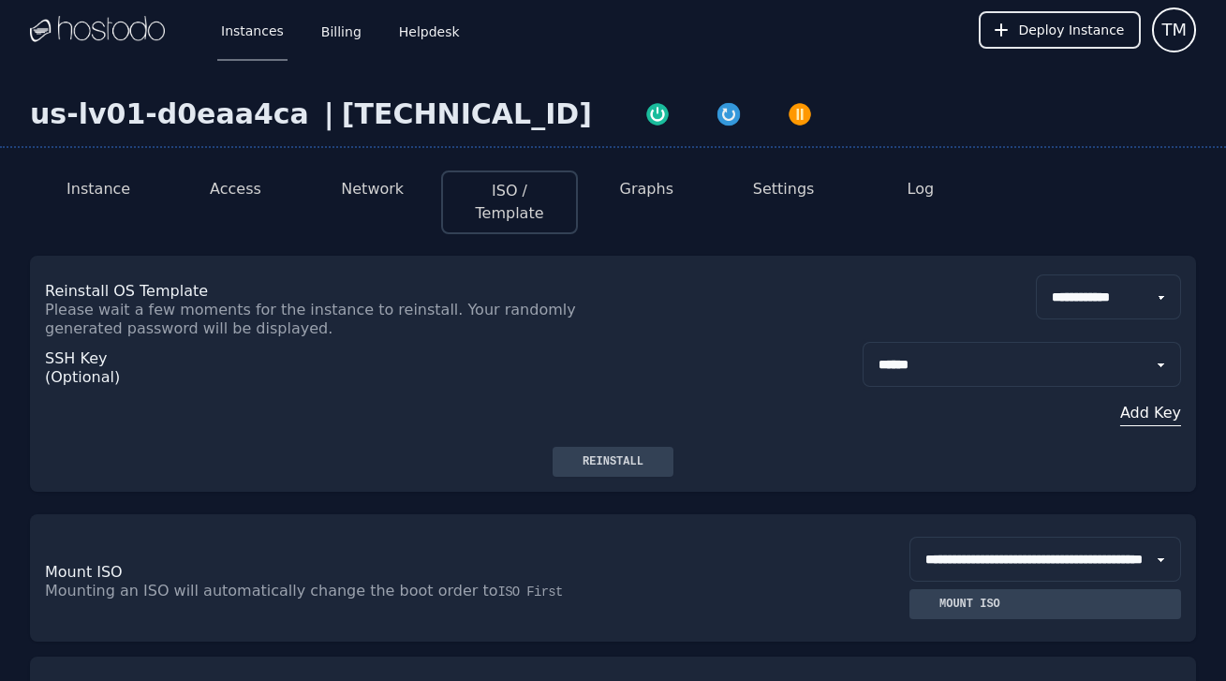
select select "***"
click at [686, 310] on div "**********" at bounding box center [613, 306] width 1136 height 64
click at [631, 454] on div "Reinstall" at bounding box center [613, 461] width 91 height 15
click at [247, 200] on li "Access" at bounding box center [235, 202] width 137 height 64
click at [243, 195] on button "Access" at bounding box center [236, 189] width 52 height 22
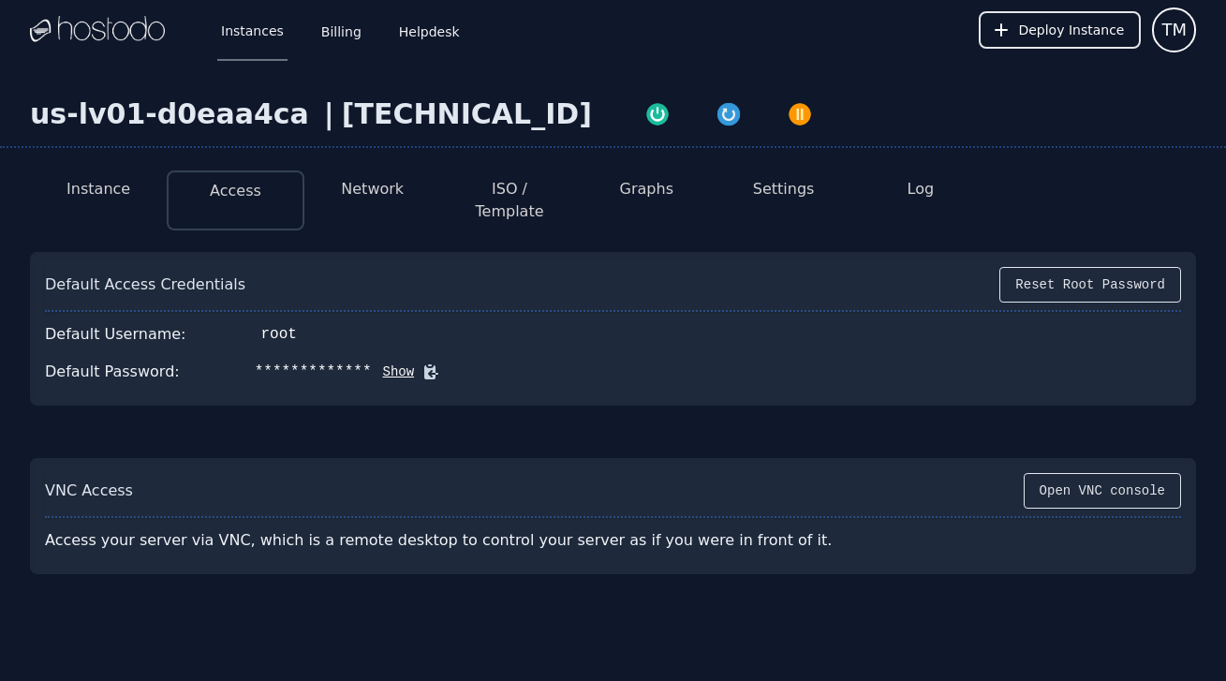
click at [384, 362] on button "Show" at bounding box center [393, 371] width 43 height 19
click at [454, 365] on icon at bounding box center [458, 372] width 14 height 14
click at [454, 365] on icon at bounding box center [457, 372] width 11 height 14
click at [451, 362] on icon at bounding box center [458, 371] width 19 height 19
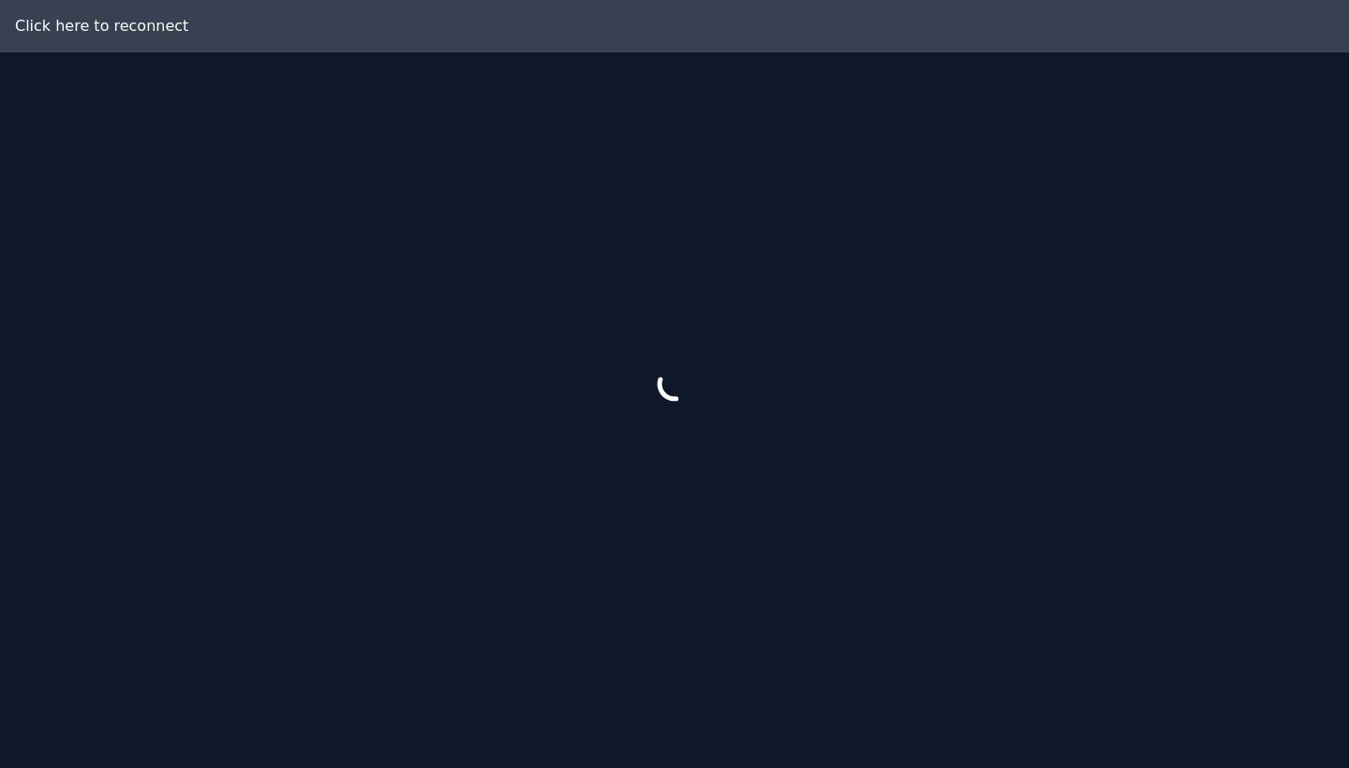
click at [144, 31] on div at bounding box center [674, 384] width 1349 height 768
click at [92, 16] on div "Click here to reconnect" at bounding box center [667, 26] width 1335 height 52
click at [96, 19] on div "Click here to reconnect" at bounding box center [667, 26] width 1335 height 52
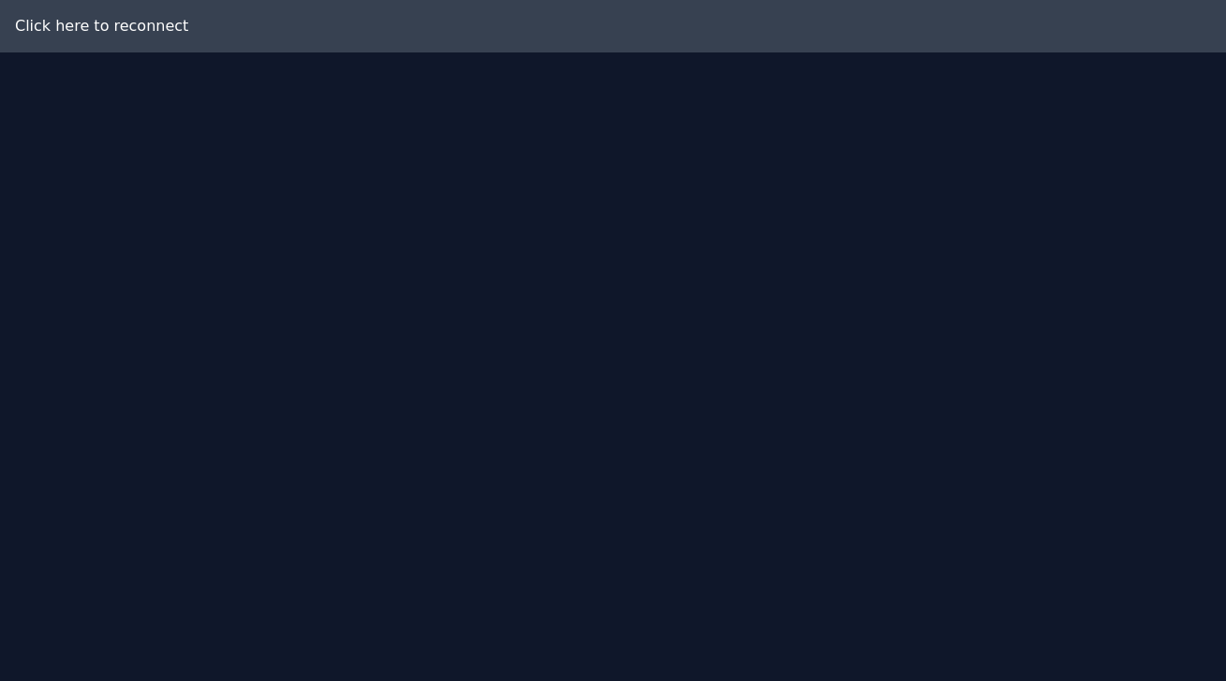
click at [434, 0] on div "Click here to reconnect" at bounding box center [613, 26] width 1226 height 52
click at [134, 37] on div "Click here to reconnect" at bounding box center [613, 26] width 1226 height 52
click at [76, 23] on div "Click here to reconnect" at bounding box center [613, 26] width 1226 height 52
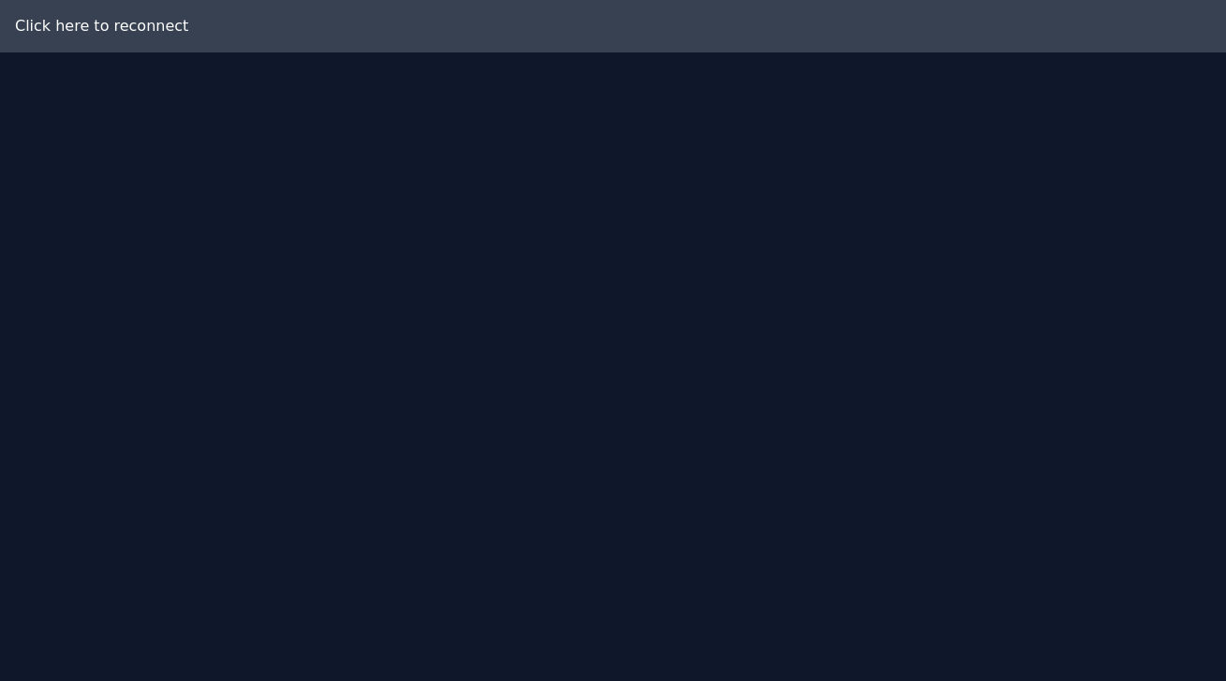
click at [127, 34] on div "Click here to reconnect" at bounding box center [613, 26] width 1226 height 52
